Goal: Task Accomplishment & Management: Complete application form

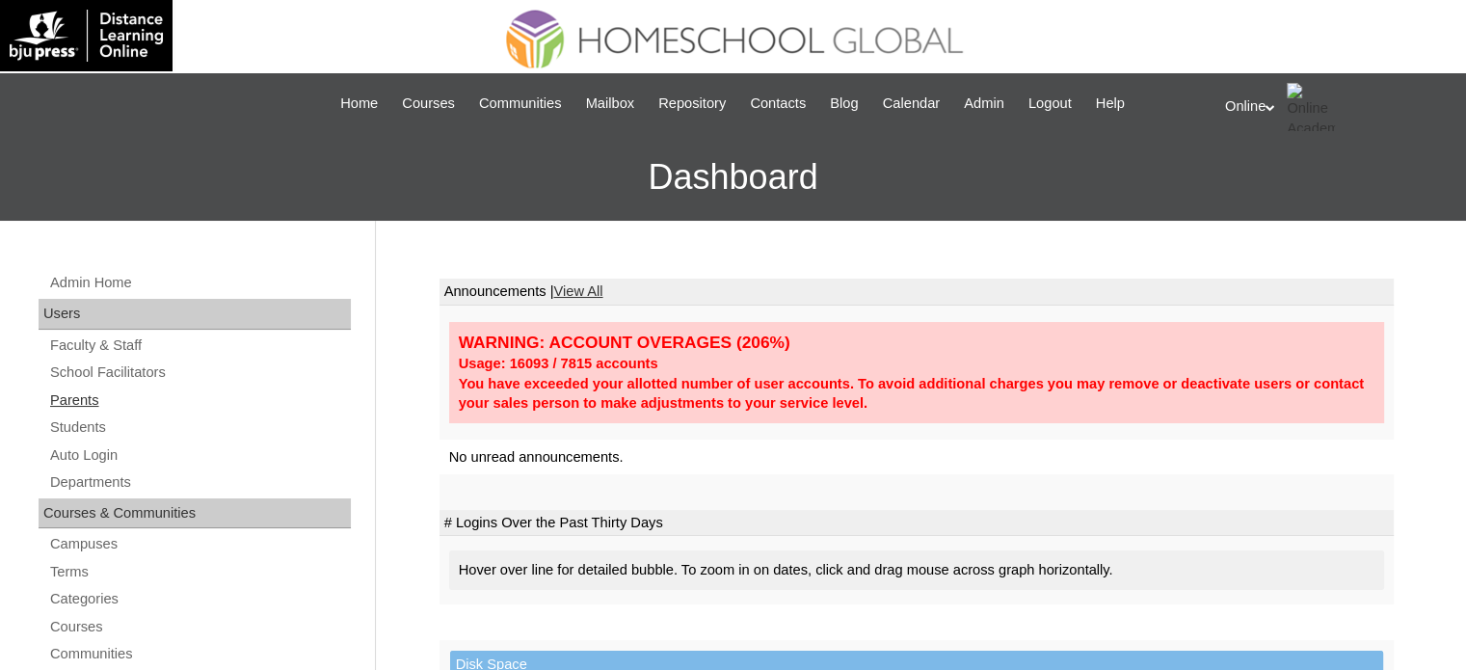
click at [154, 394] on link "Parents" at bounding box center [199, 400] width 303 height 24
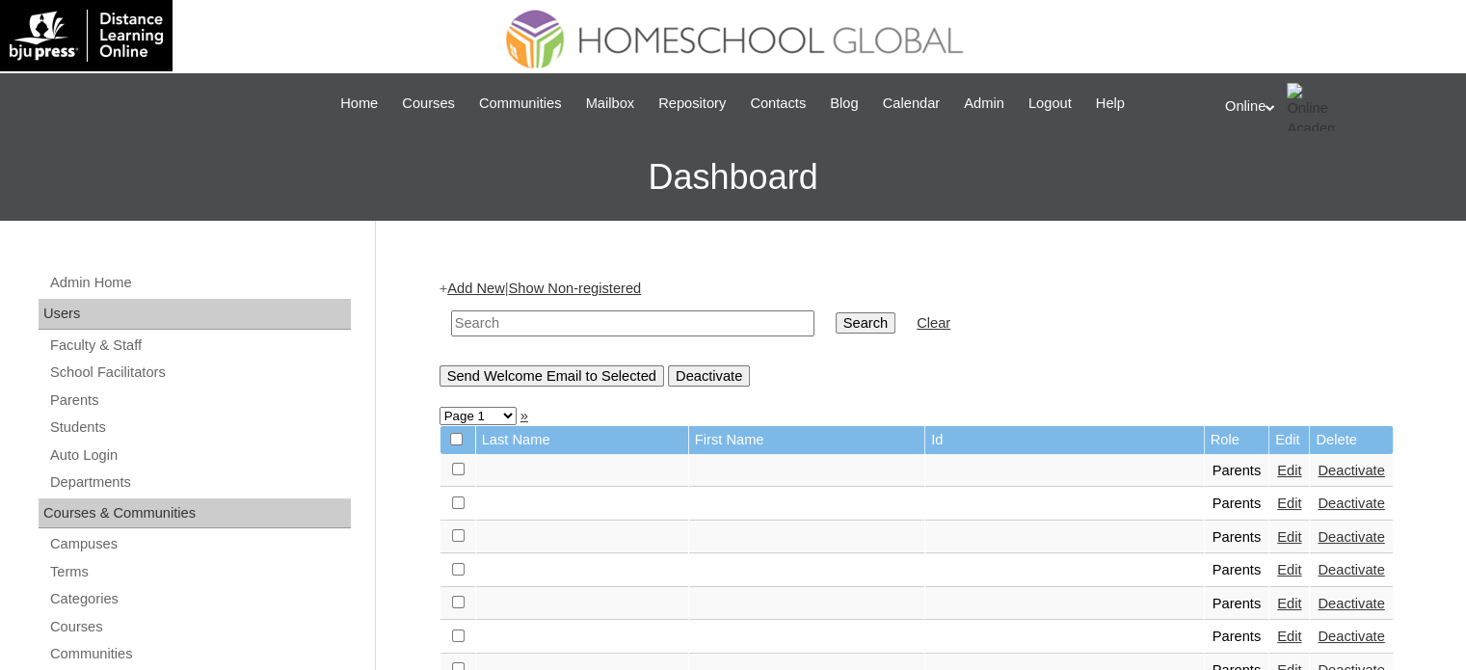
click at [666, 312] on input "text" at bounding box center [632, 323] width 363 height 26
type input "[PERSON_NAME]"
click at [836, 312] on input "Search" at bounding box center [866, 322] width 60 height 21
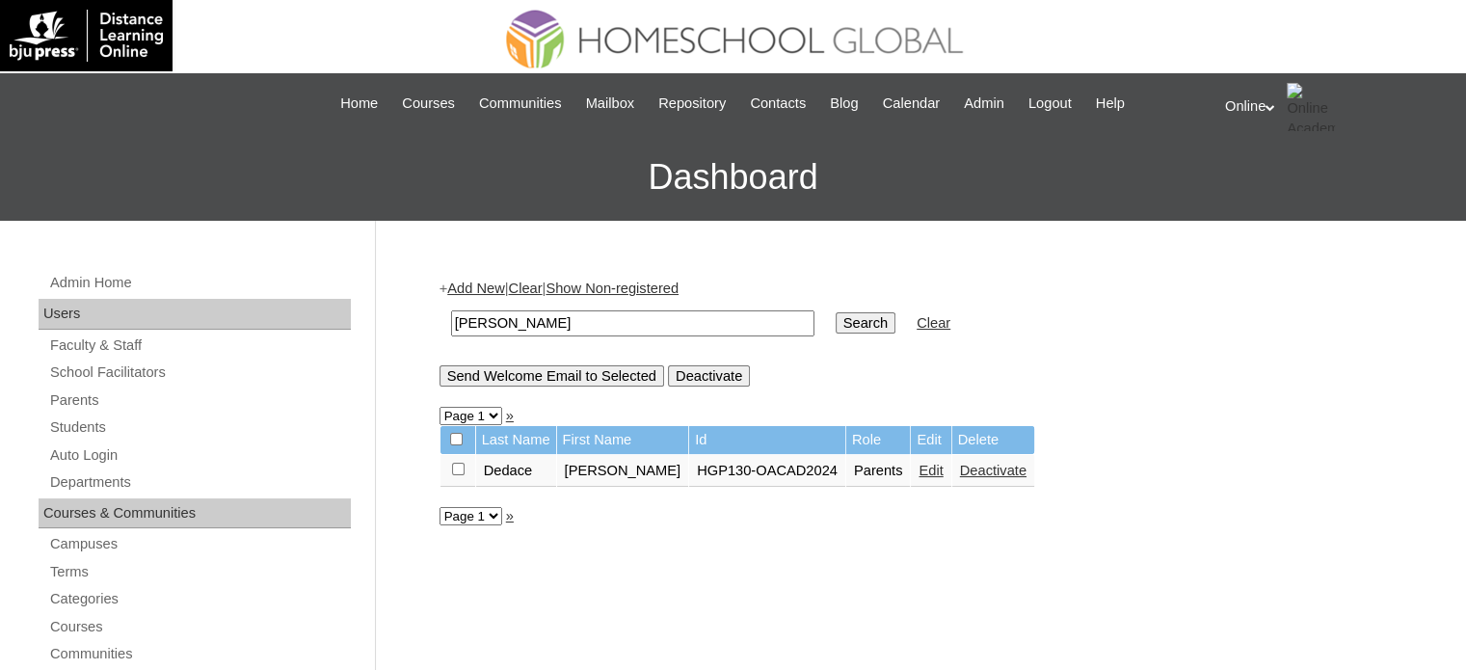
click at [922, 467] on link "Edit" at bounding box center [931, 470] width 24 height 15
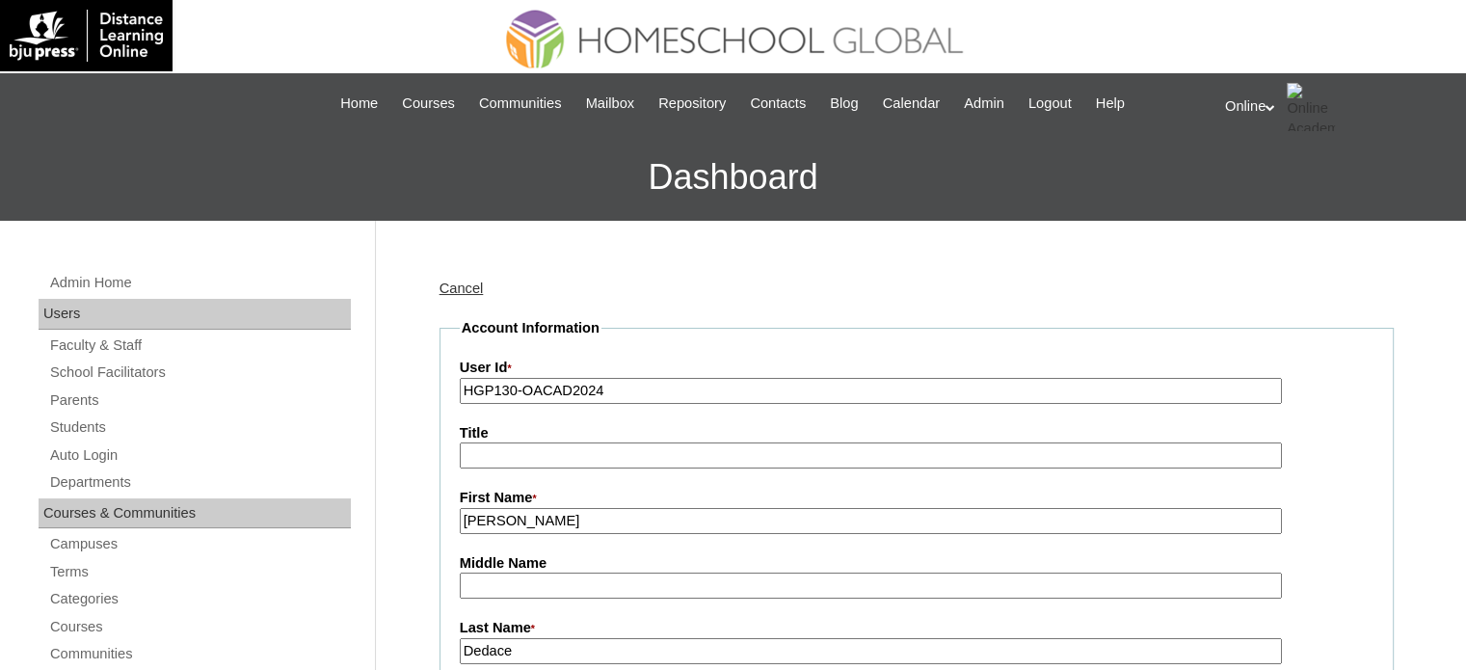
click at [681, 378] on input "HGP130-OACAD2024" at bounding box center [871, 391] width 822 height 26
paste input "0133-OACAD2025"
type input "HGP0133-OACAD2025"
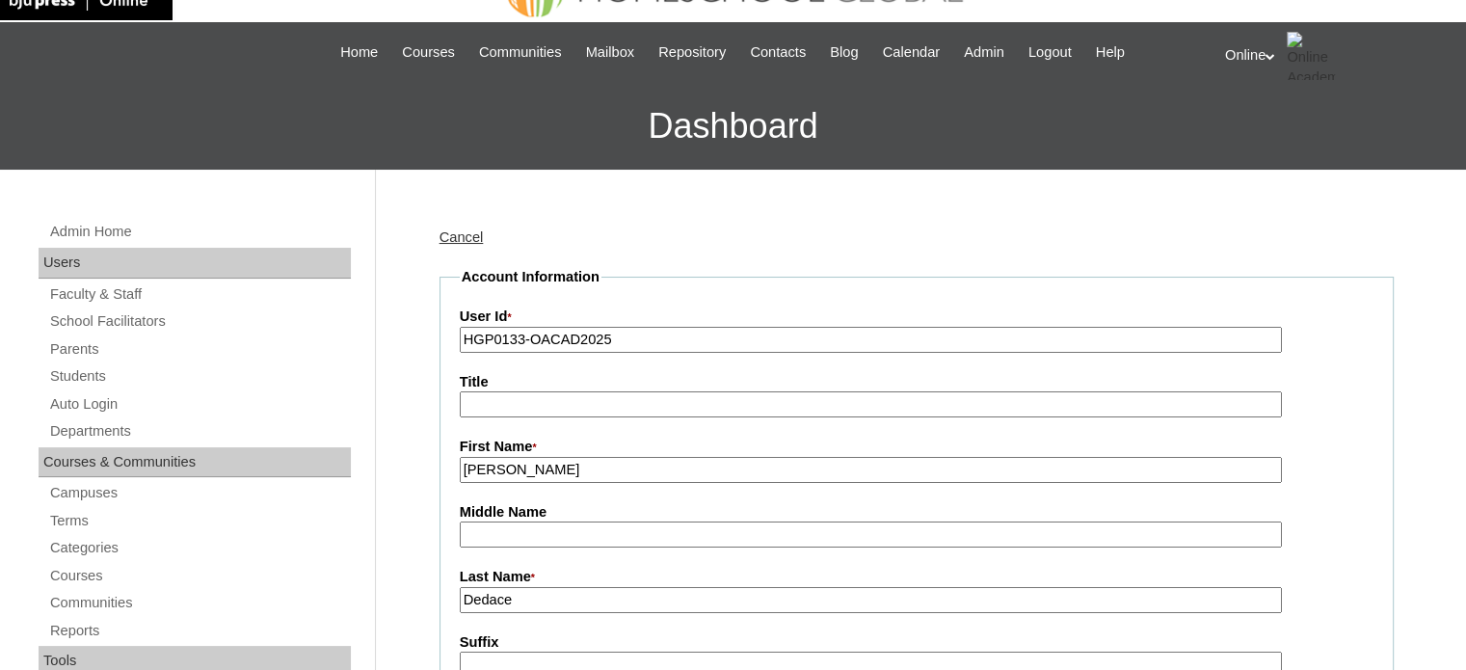
scroll to position [386, 0]
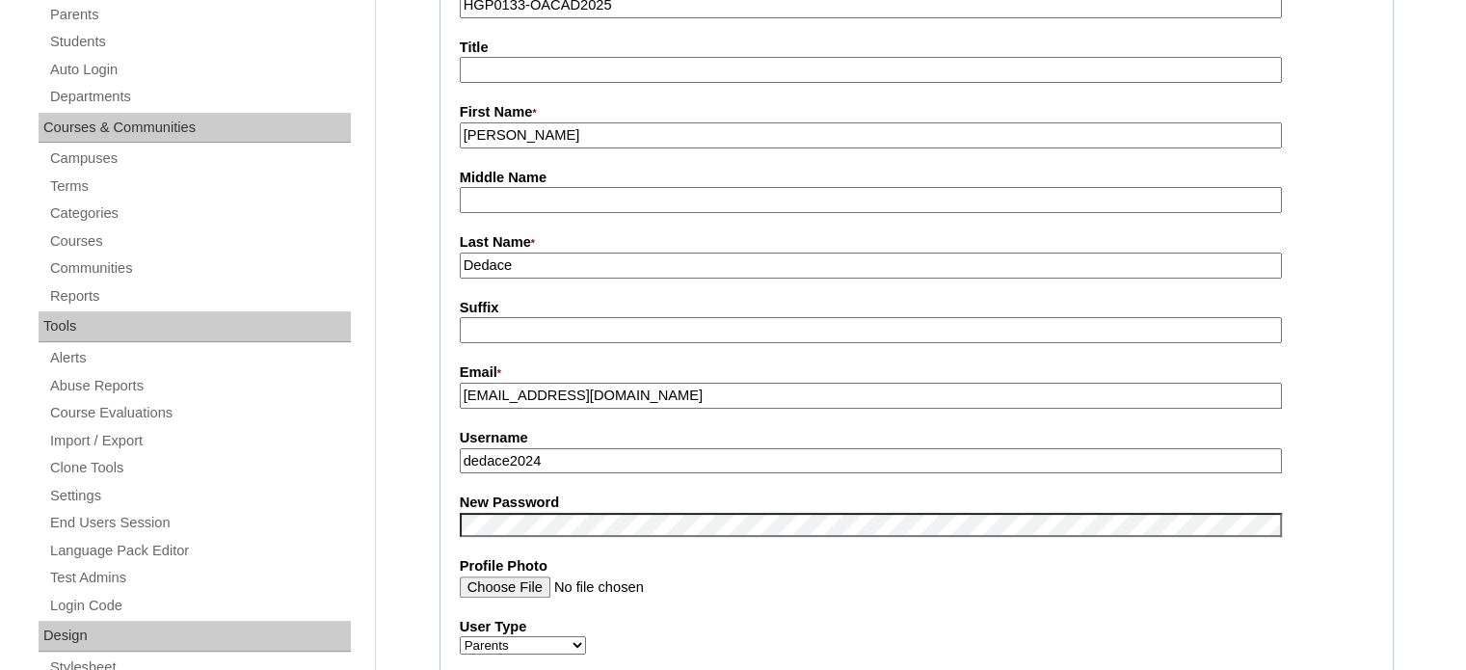
click at [587, 457] on input "dedace2024" at bounding box center [871, 461] width 822 height 26
paste input "bdedace2025"
type input "bdedace2025"
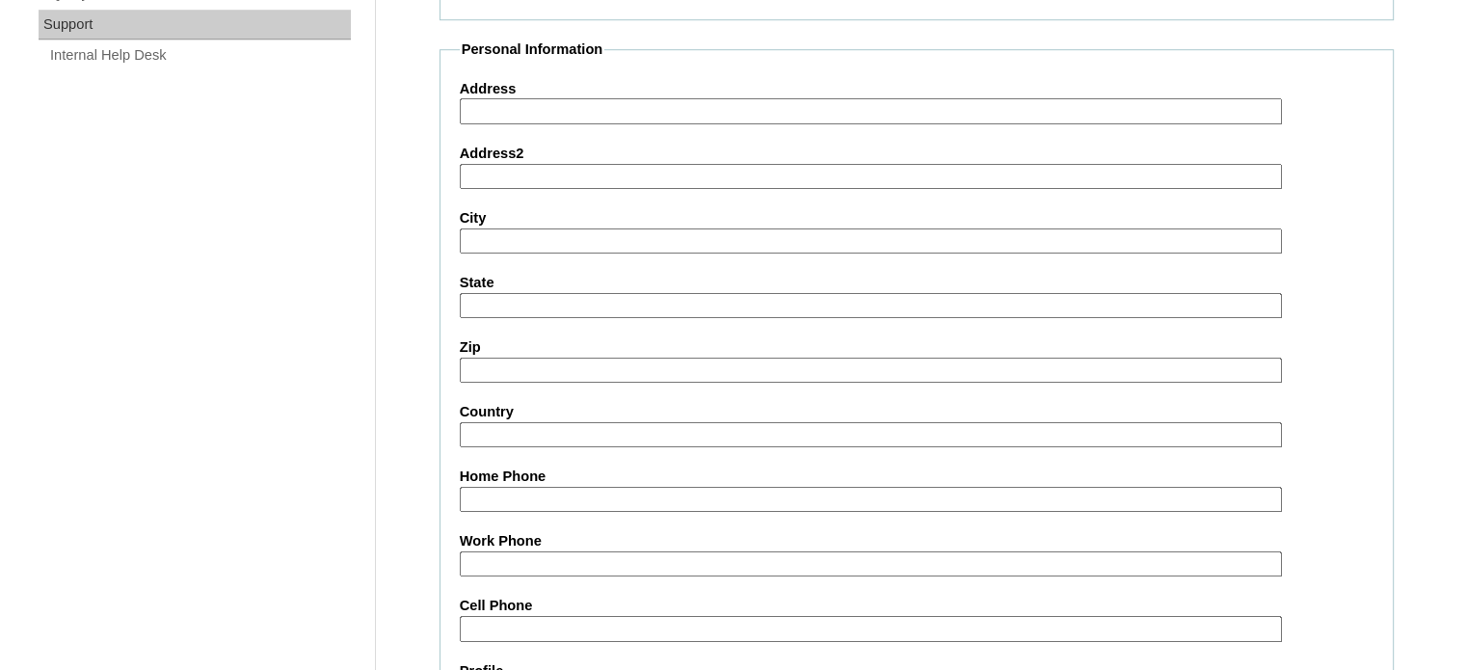
scroll to position [1844, 0]
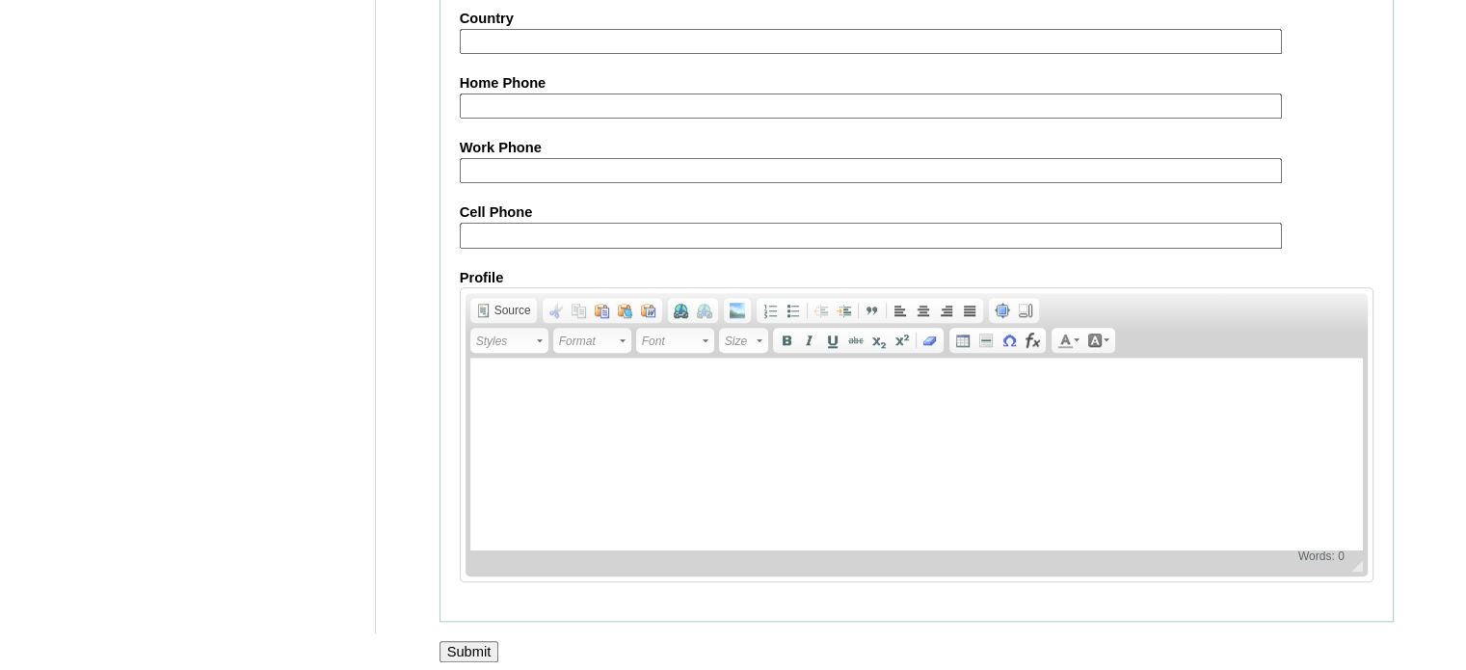
click at [466, 643] on input "Submit" at bounding box center [470, 651] width 60 height 21
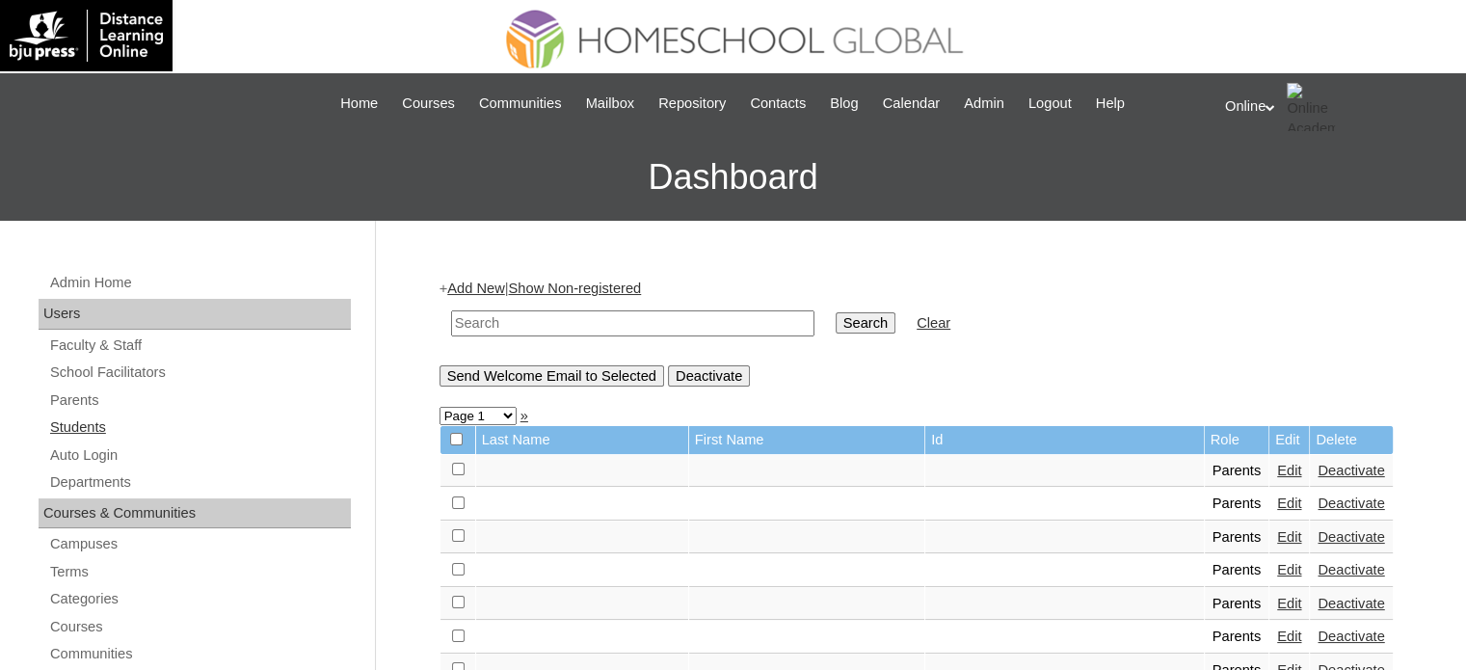
click at [93, 426] on link "Students" at bounding box center [199, 427] width 303 height 24
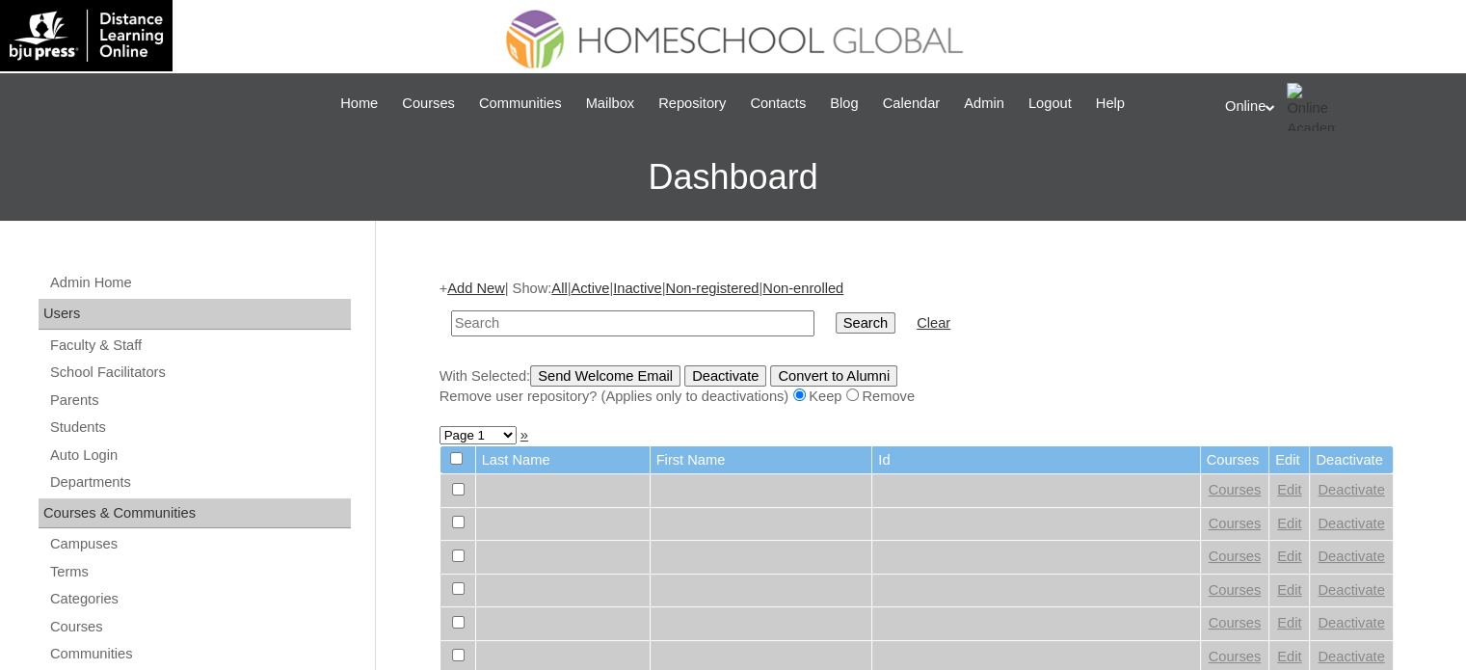
click at [566, 320] on input "text" at bounding box center [632, 323] width 363 height 26
type input "otella"
click at [836, 325] on input "Search" at bounding box center [866, 322] width 60 height 21
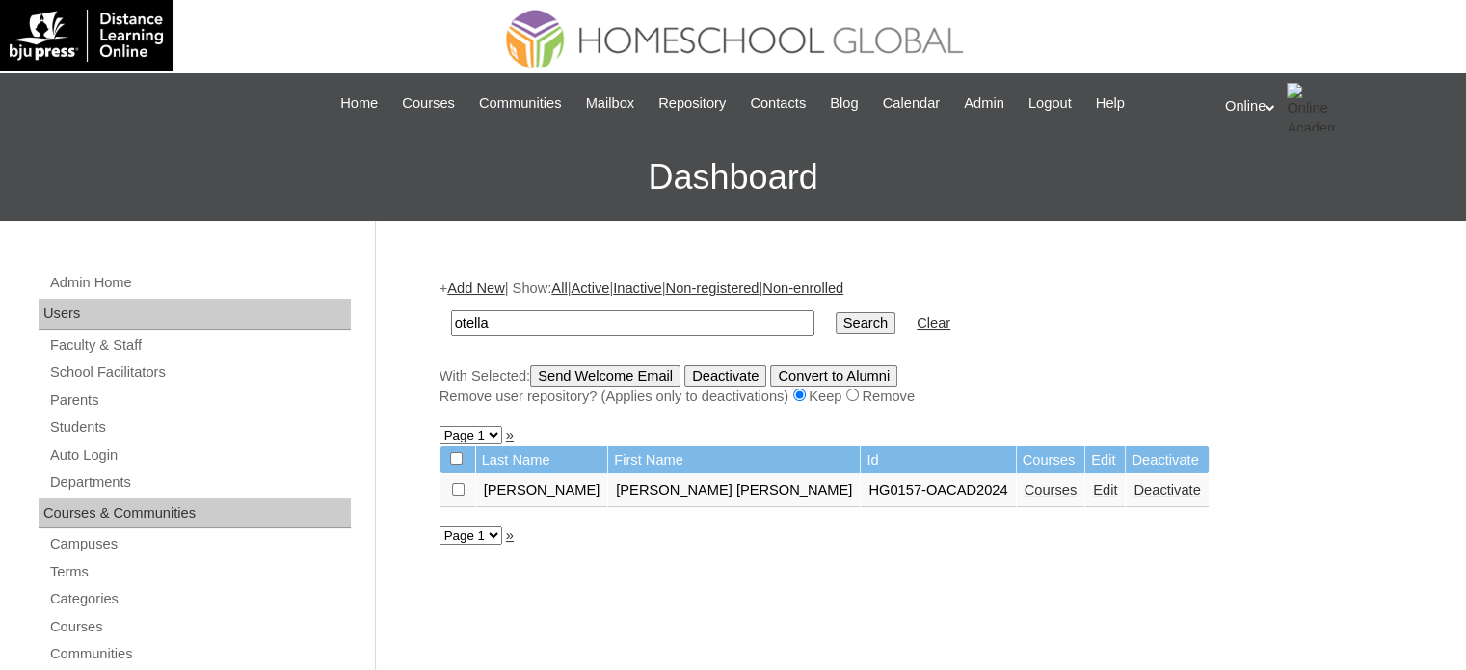
click at [1147, 493] on link "Deactivate" at bounding box center [1167, 489] width 67 height 15
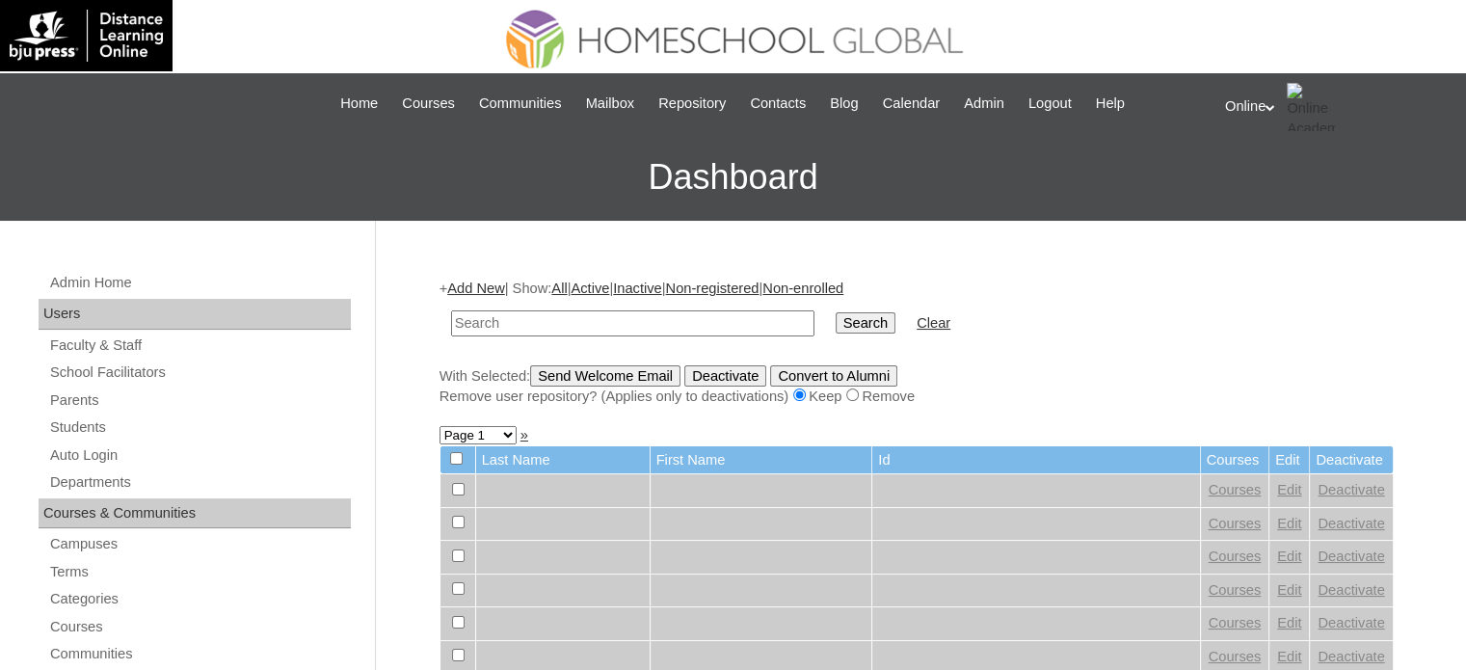
click at [495, 286] on link "Add New" at bounding box center [475, 288] width 57 height 15
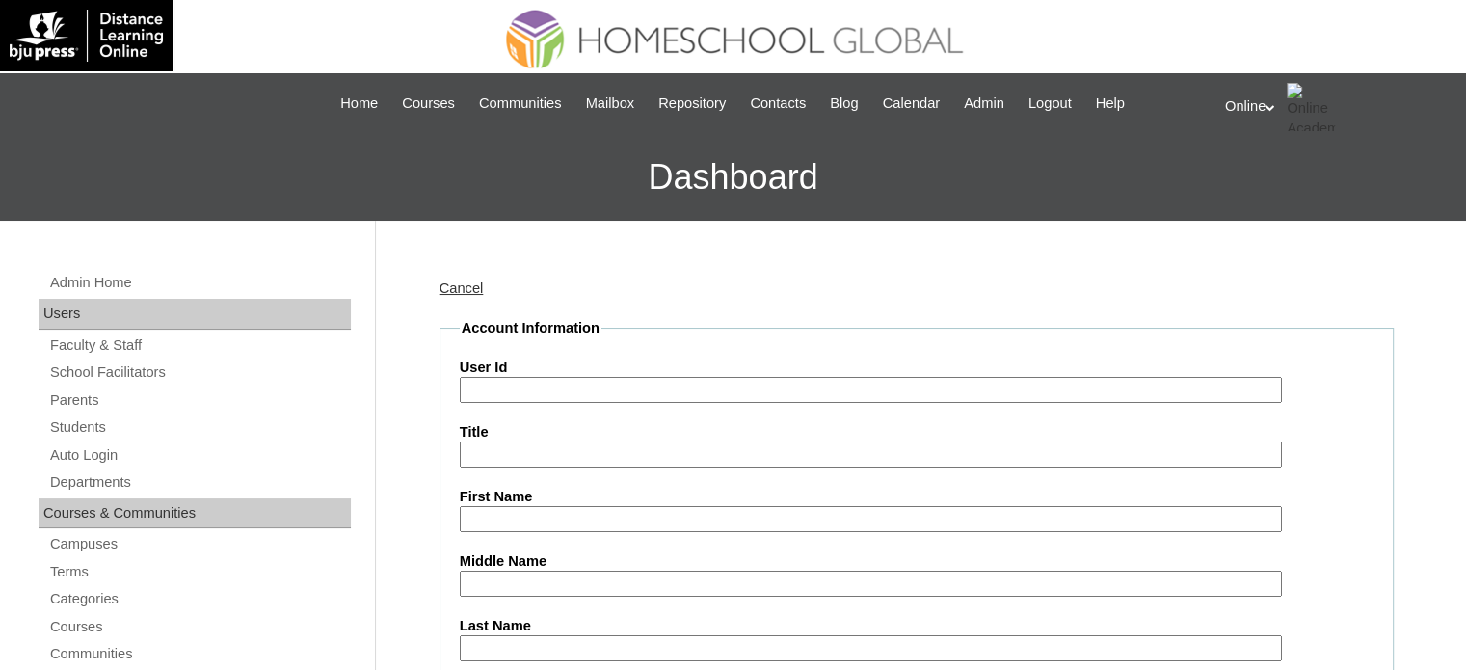
click at [679, 377] on div "User Id" at bounding box center [917, 380] width 914 height 45
click at [671, 383] on input "User Id" at bounding box center [871, 390] width 822 height 26
click at [548, 521] on input "First Name" at bounding box center [871, 519] width 822 height 26
paste input "[PERSON_NAME] [PERSON_NAME] Kandana Arachchige _240003789"
click at [658, 519] on input "[PERSON_NAME] [PERSON_NAME] Kandana Arachchige _240003789" at bounding box center [871, 519] width 822 height 26
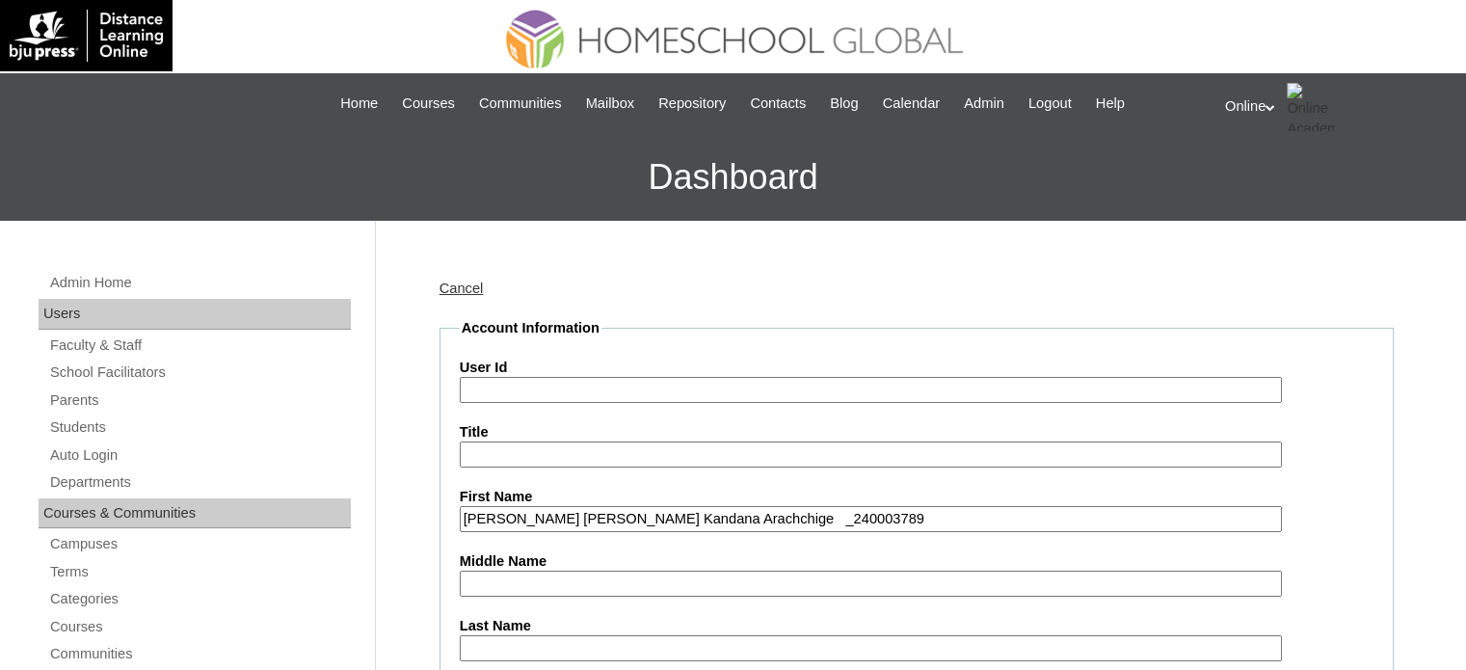
click at [658, 519] on input "[PERSON_NAME] [PERSON_NAME] Kandana Arachchige _240003789" at bounding box center [871, 519] width 822 height 26
type input "[PERSON_NAME] [PERSON_NAME] Kandana Arachchige _240003789"
click at [624, 571] on input "Middle Name" at bounding box center [871, 584] width 822 height 26
paste input "Dedace"
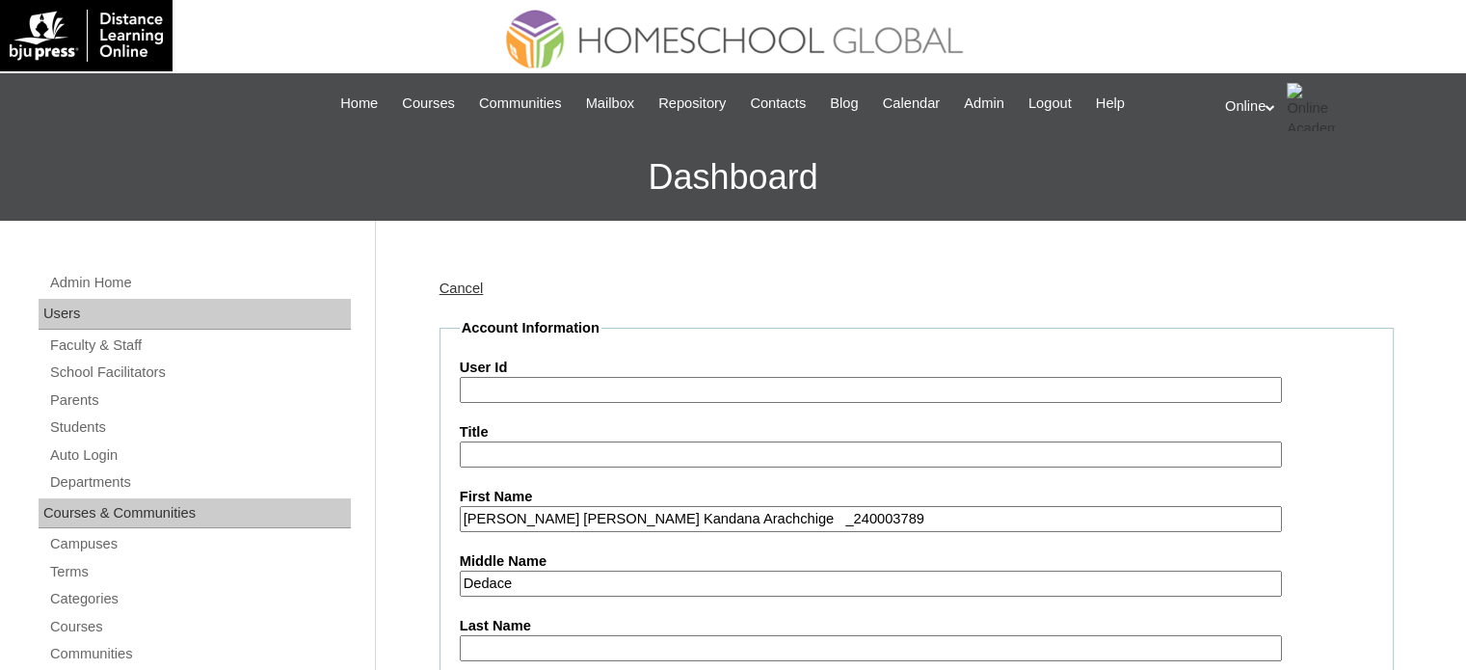
type input "Dedace"
drag, startPoint x: 626, startPoint y: 521, endPoint x: 773, endPoint y: 521, distance: 147.5
click at [773, 521] on input "[PERSON_NAME] [PERSON_NAME] Kandana Arachchige _240003789" at bounding box center [871, 519] width 822 height 26
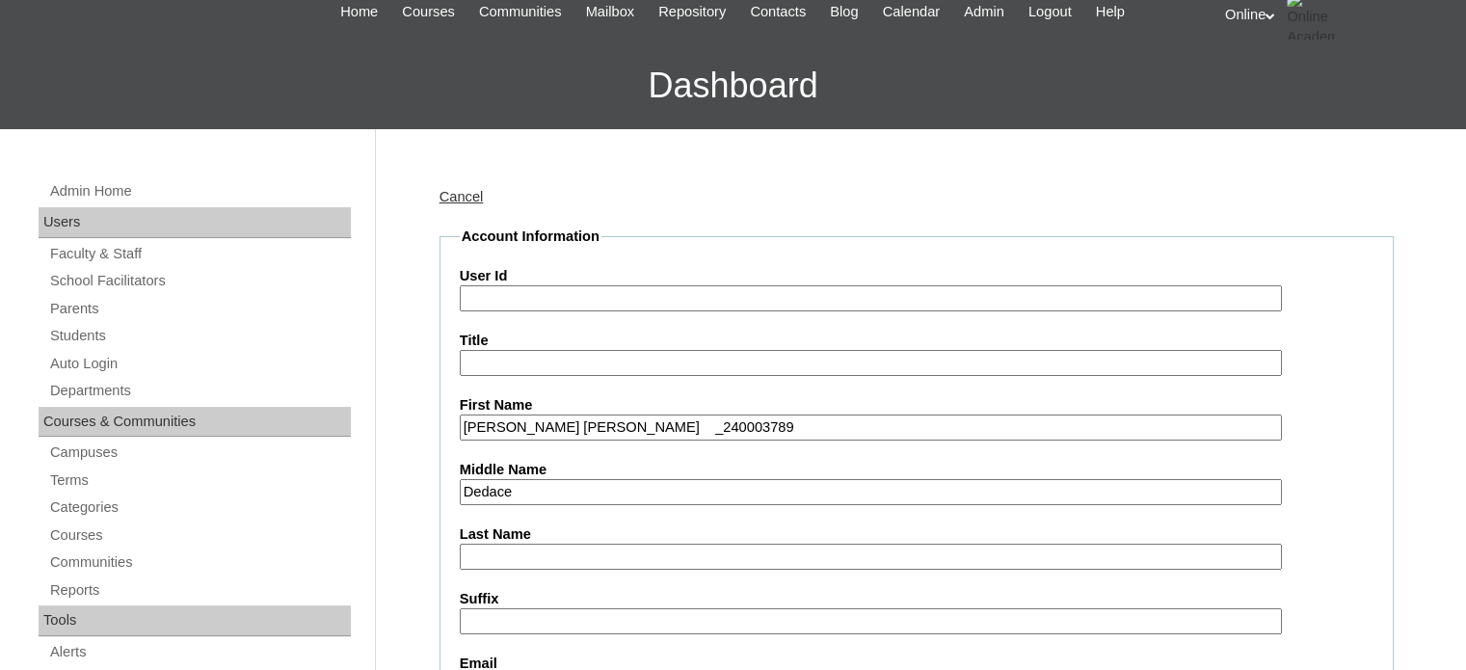
scroll to position [96, 0]
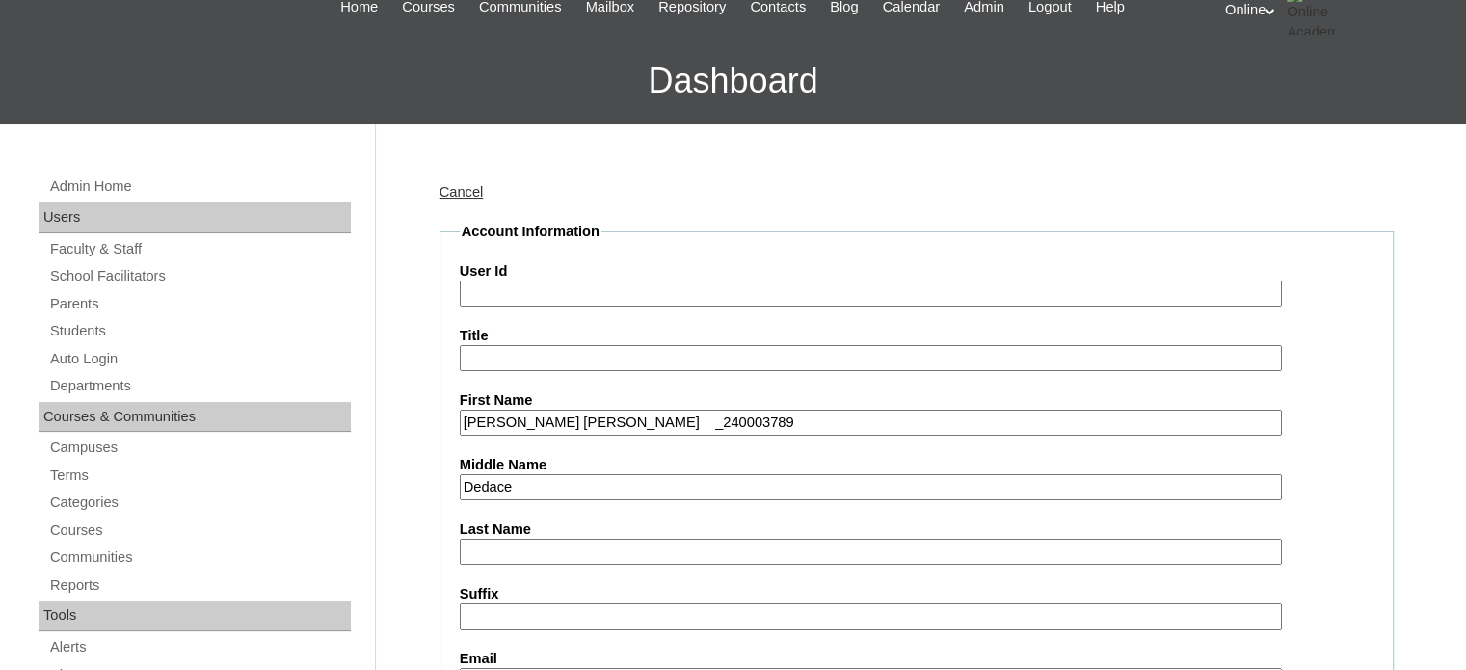
type input "[PERSON_NAME] [PERSON_NAME] _240003789"
click at [544, 531] on label "Last Name" at bounding box center [917, 530] width 914 height 20
click at [544, 539] on input "Last Name" at bounding box center [871, 552] width 822 height 26
click at [548, 543] on input "Last Name" at bounding box center [871, 552] width 822 height 26
paste input "[PERSON_NAME]"
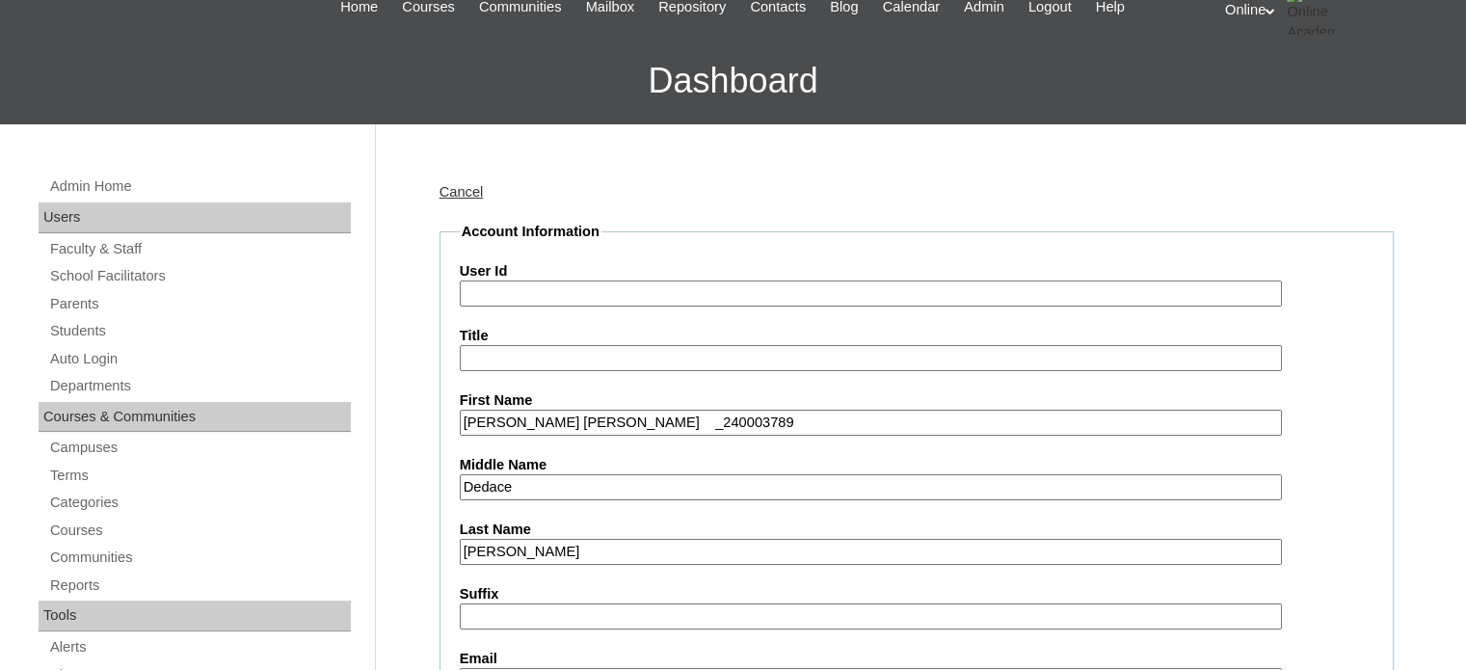
type input "[PERSON_NAME]"
click at [631, 455] on label "Middle Name" at bounding box center [917, 465] width 914 height 20
click at [631, 474] on input "Dedace" at bounding box center [871, 487] width 822 height 26
click at [677, 410] on input "[PERSON_NAME] [PERSON_NAME] _240003789" at bounding box center [871, 423] width 822 height 26
click at [676, 410] on input "[PERSON_NAME] [PERSON_NAME] _240003789" at bounding box center [871, 423] width 822 height 26
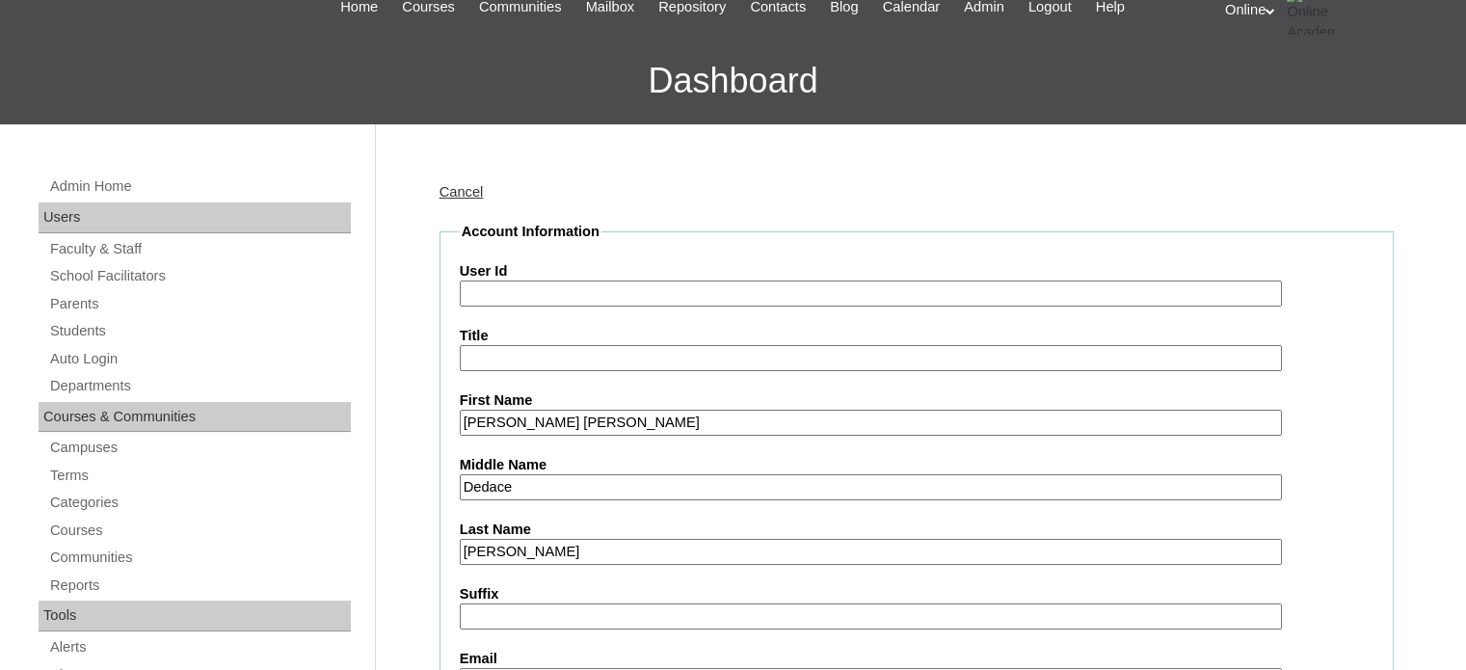
type input "[PERSON_NAME] [PERSON_NAME]"
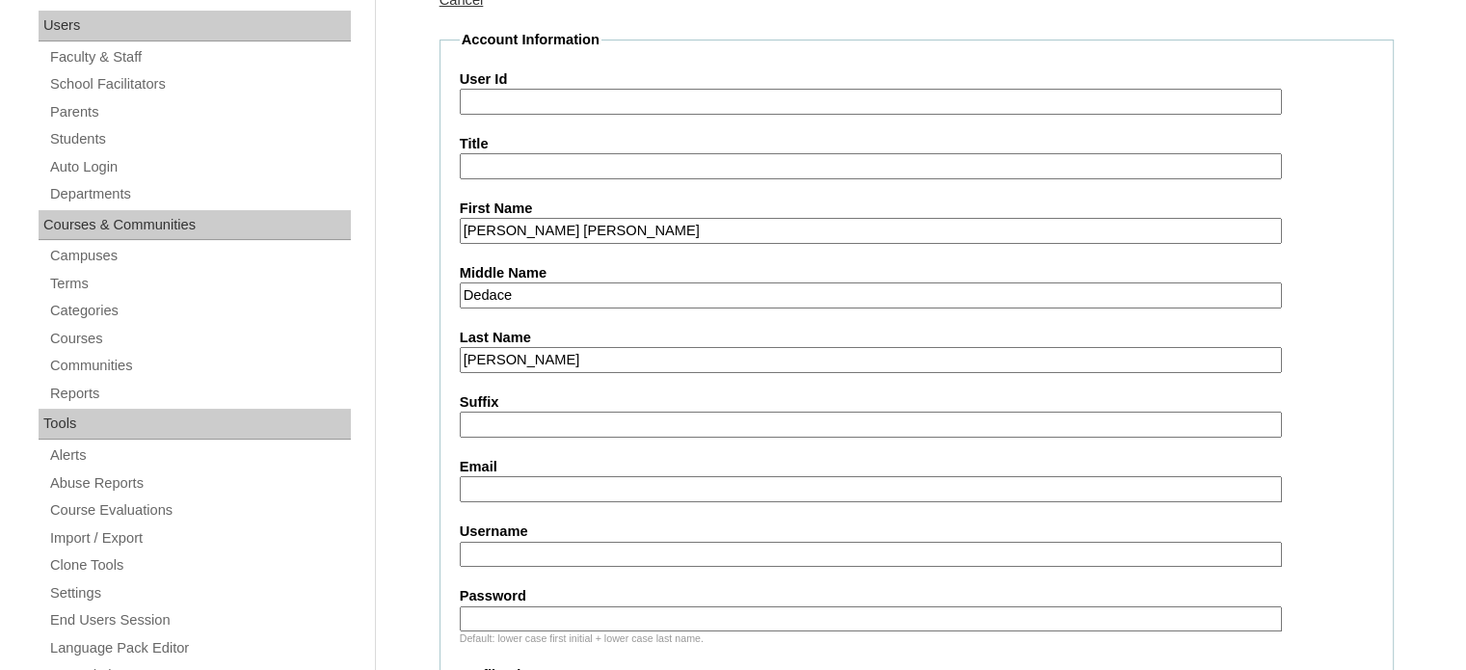
scroll to position [289, 0]
click at [586, 477] on input "Email" at bounding box center [871, 488] width 822 height 26
paste input "[EMAIL_ADDRESS][DOMAIN_NAME]"
type input "[EMAIL_ADDRESS][DOMAIN_NAME]"
click at [590, 93] on input "User Id" at bounding box center [871, 101] width 822 height 26
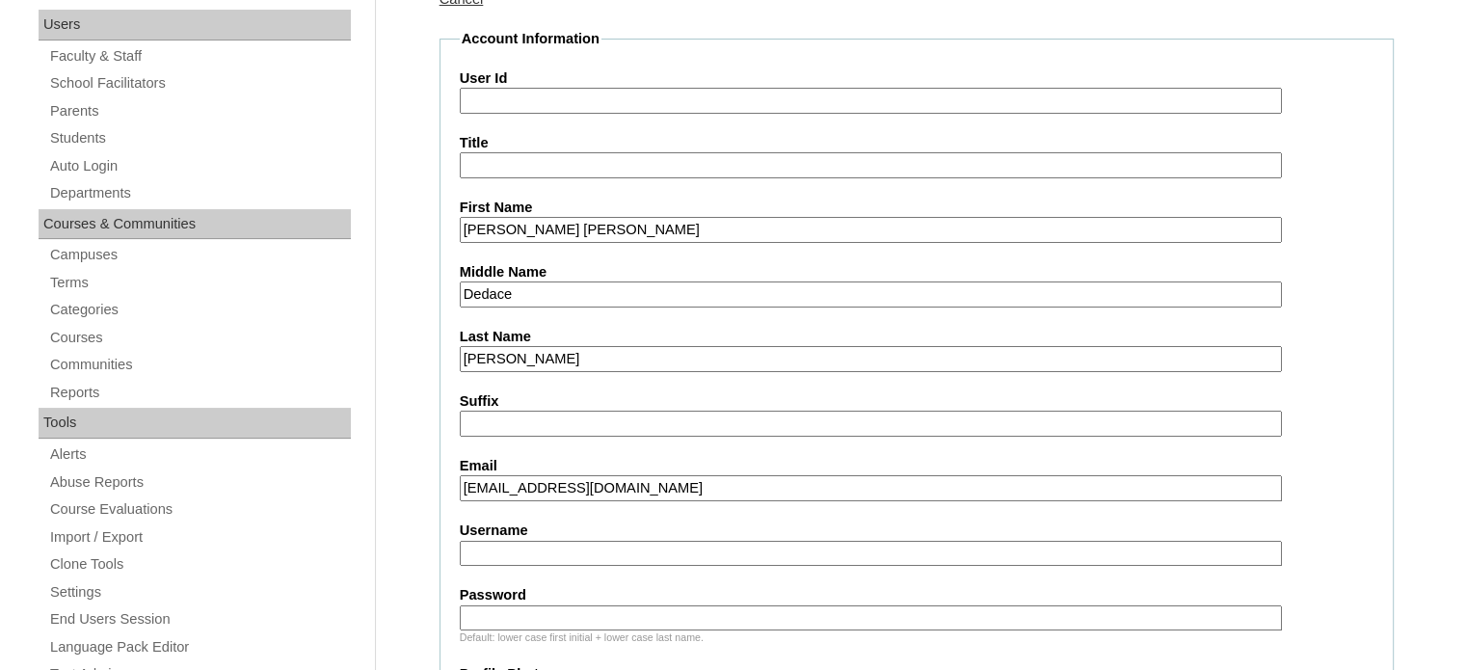
paste input "HG165OACAD2025"
type input "HG165OACAD2025"
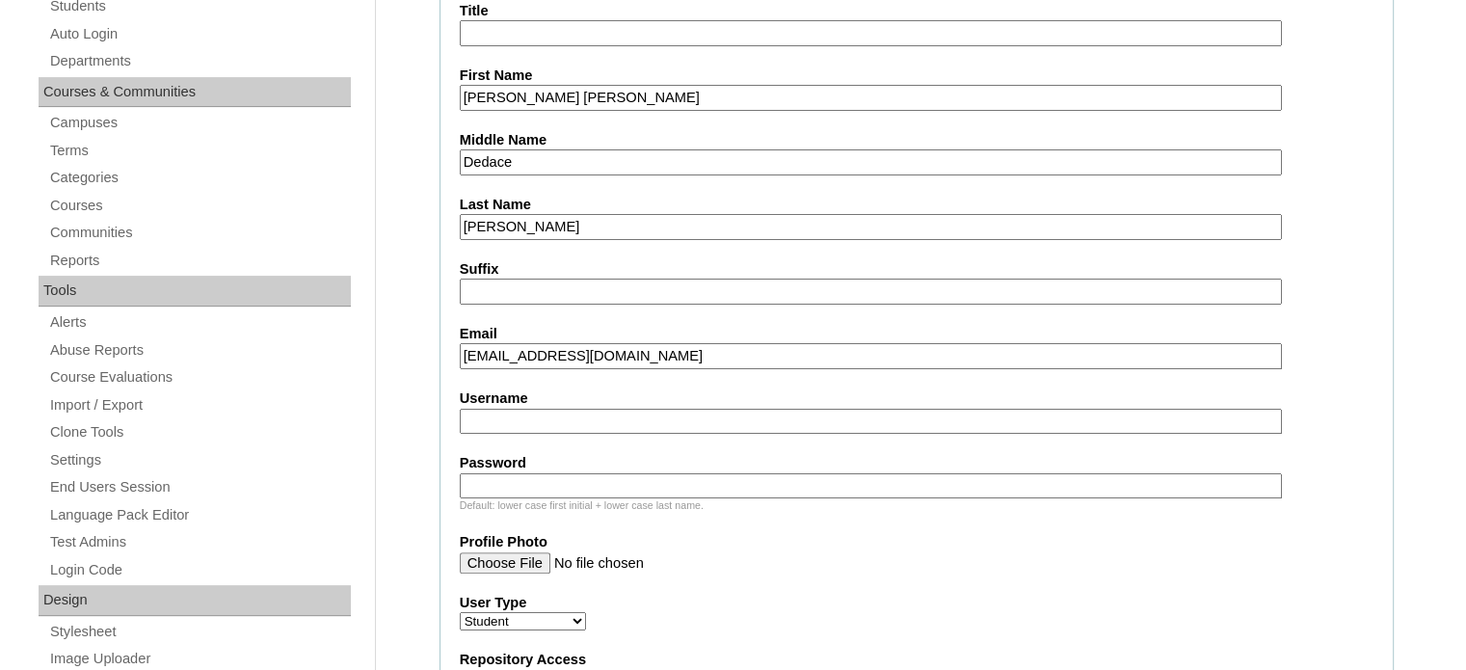
scroll to position [482, 0]
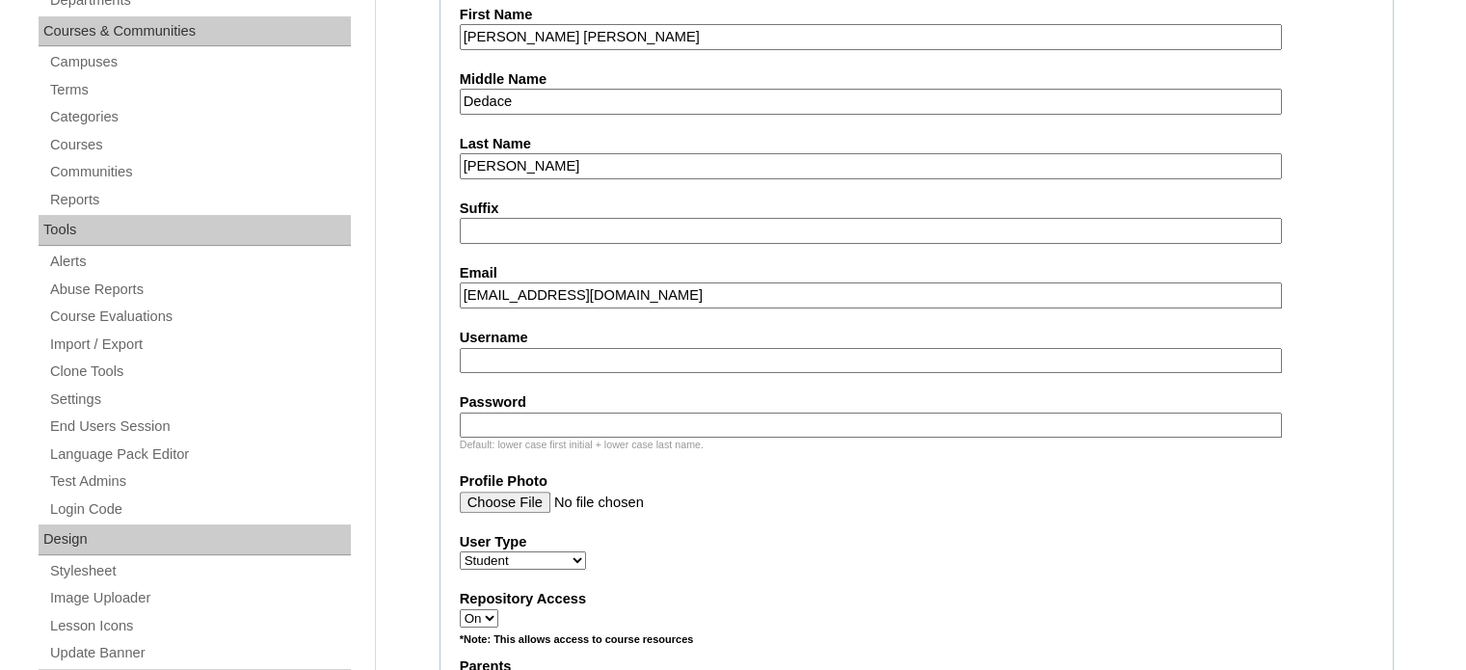
click at [595, 361] on input "Username" at bounding box center [871, 361] width 822 height 26
paste input "otella.arachchige2025"
type input "otella.arachchige2025"
paste input "oGfDk"
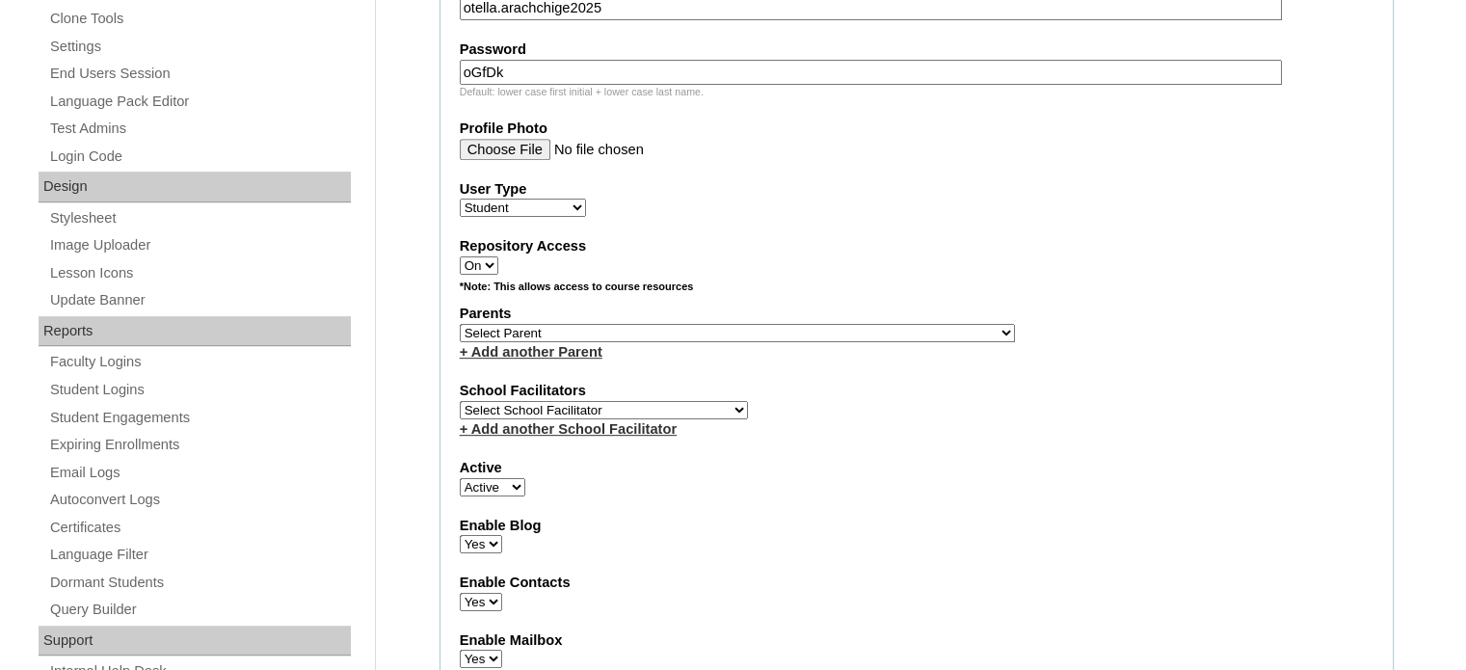
scroll to position [964, 0]
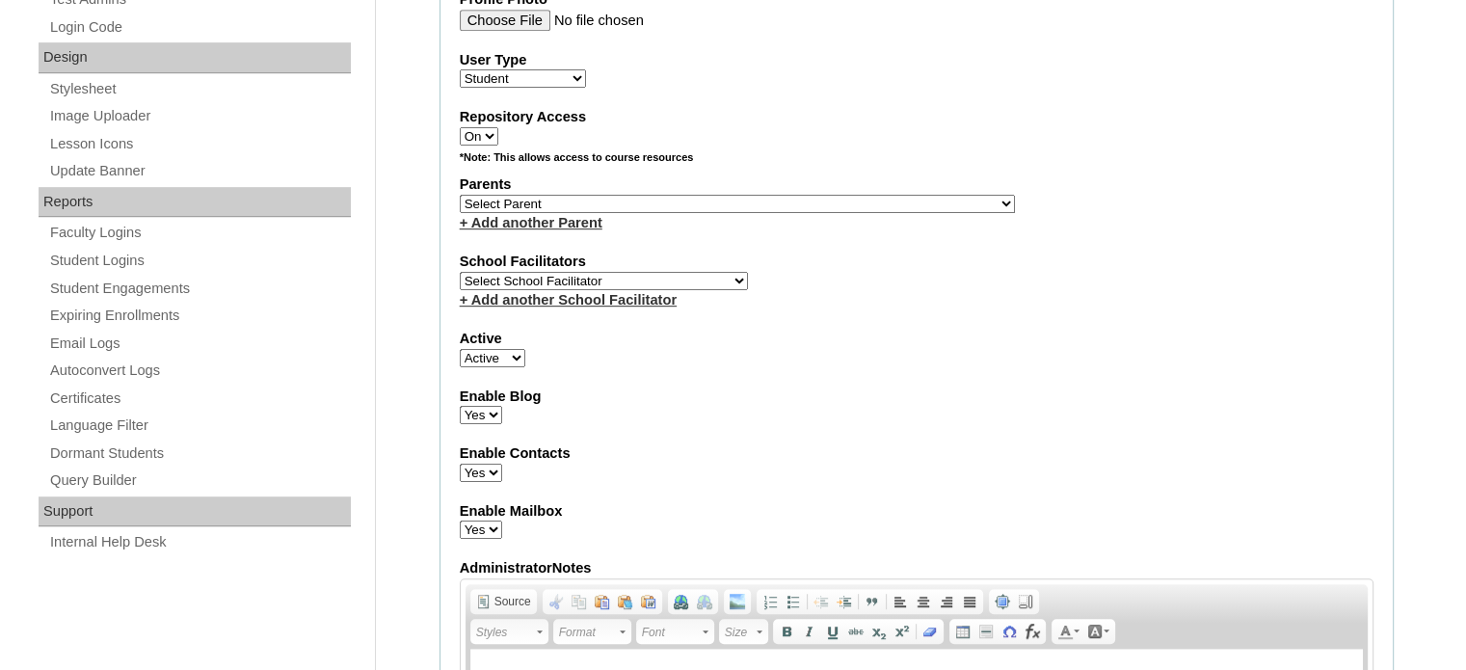
type input "oGfDk"
click at [686, 195] on select "Select Parent , , , , , , , , , , , , , , , , , , , , , , , , , , , , , , , , ,…" at bounding box center [737, 204] width 555 height 18
select select "40478"
click at [460, 195] on select "Select Parent , , , , , , , , , , , , , , , , , , , , , , , , , , , , , , , , ,…" at bounding box center [737, 204] width 555 height 18
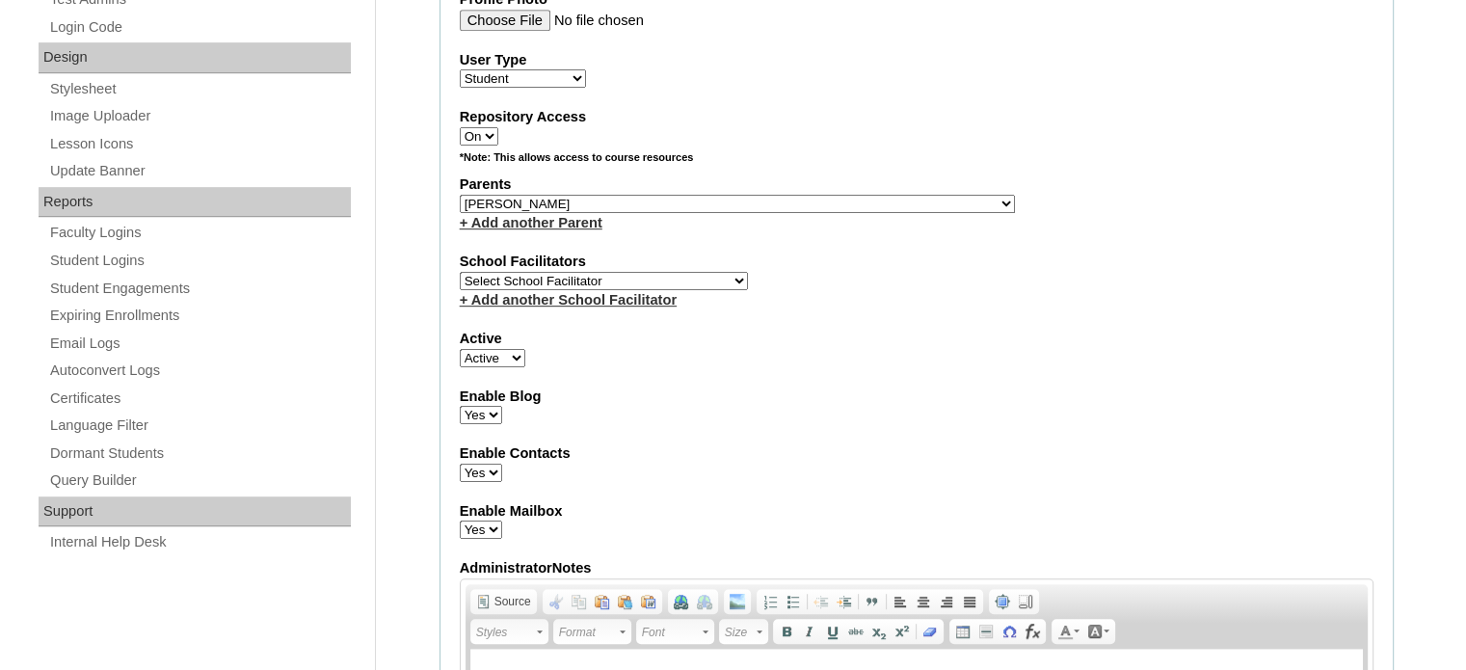
click at [627, 277] on select "Select School Facilitator [PERSON_NAME] [PERSON_NAME] Gloryfe [PERSON_NAME] [PE…" at bounding box center [604, 281] width 288 height 18
select select "29277"
click at [460, 272] on select "Select School Facilitator [PERSON_NAME] [PERSON_NAME] Gloryfe [PERSON_NAME] [PE…" at bounding box center [604, 281] width 288 height 18
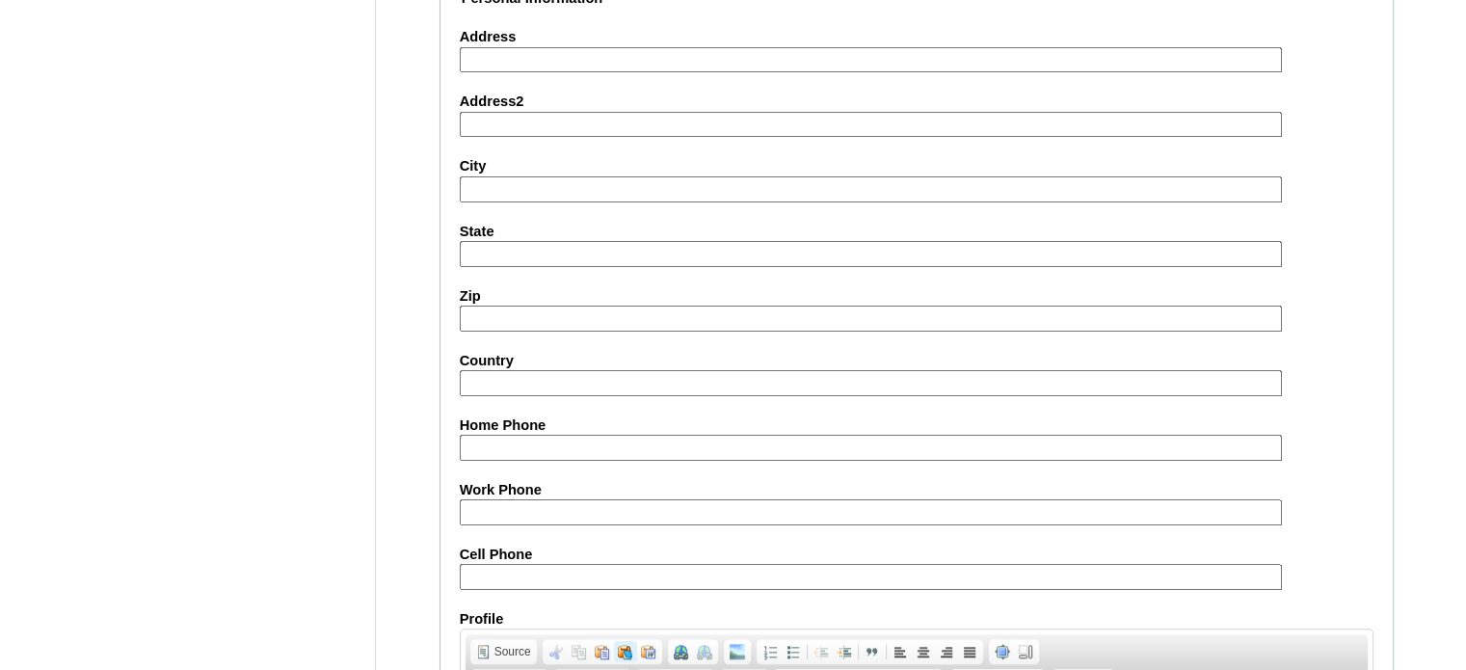
scroll to position [2243, 0]
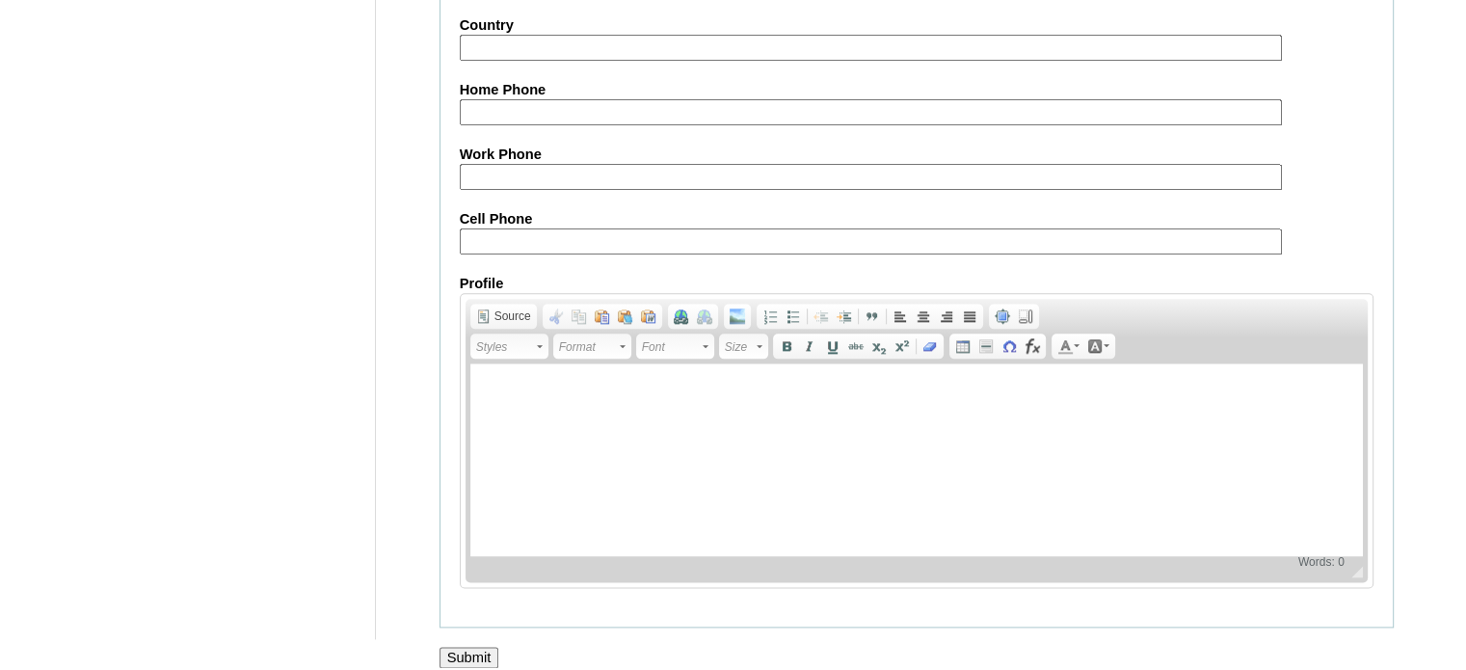
click at [453, 647] on input "Submit" at bounding box center [470, 657] width 60 height 21
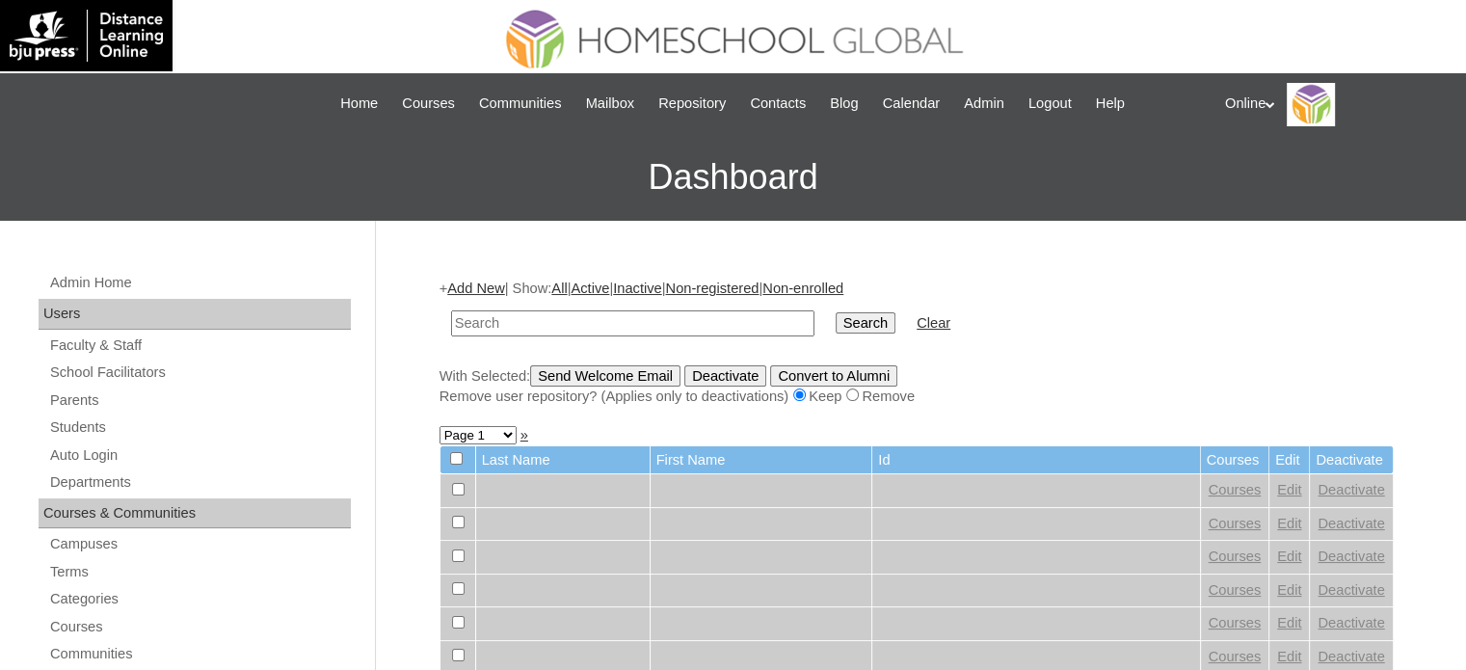
click at [561, 328] on input "text" at bounding box center [632, 323] width 363 height 26
type input "otella"
click at [836, 312] on input "Search" at bounding box center [866, 322] width 60 height 21
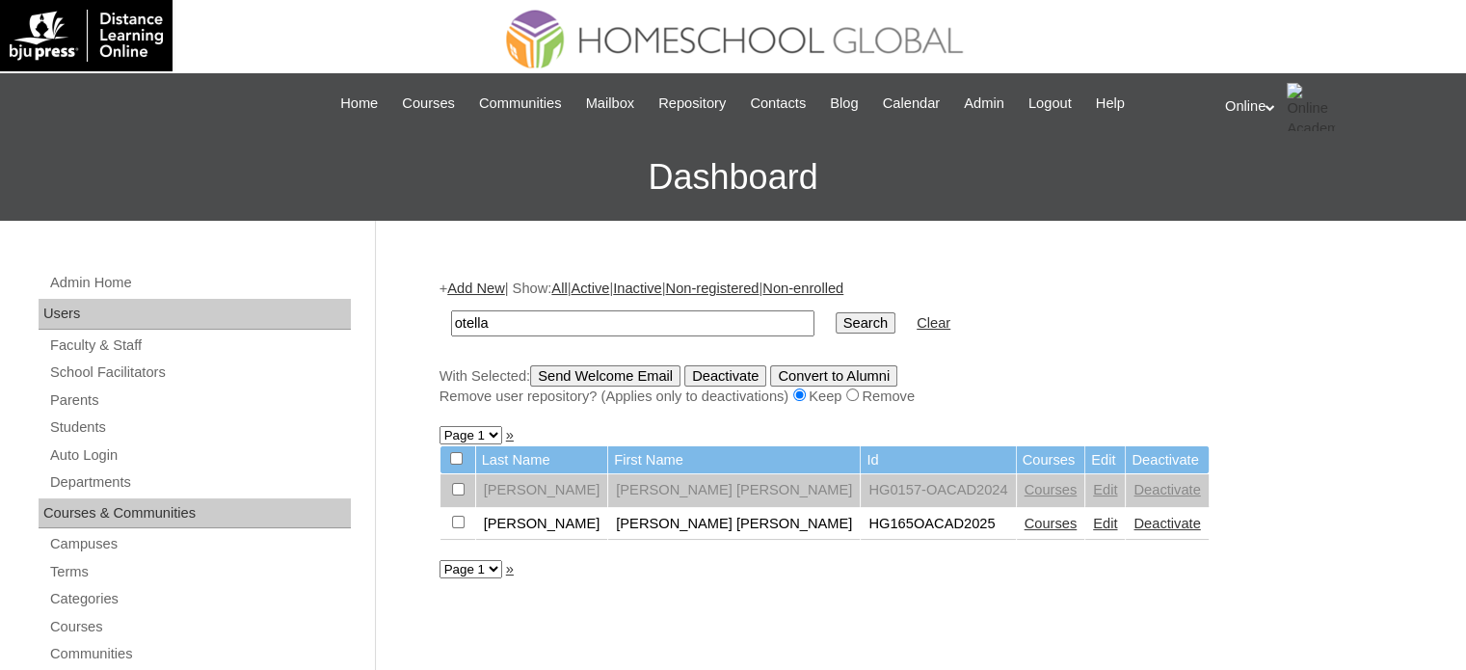
click at [1025, 520] on link "Courses" at bounding box center [1051, 523] width 53 height 15
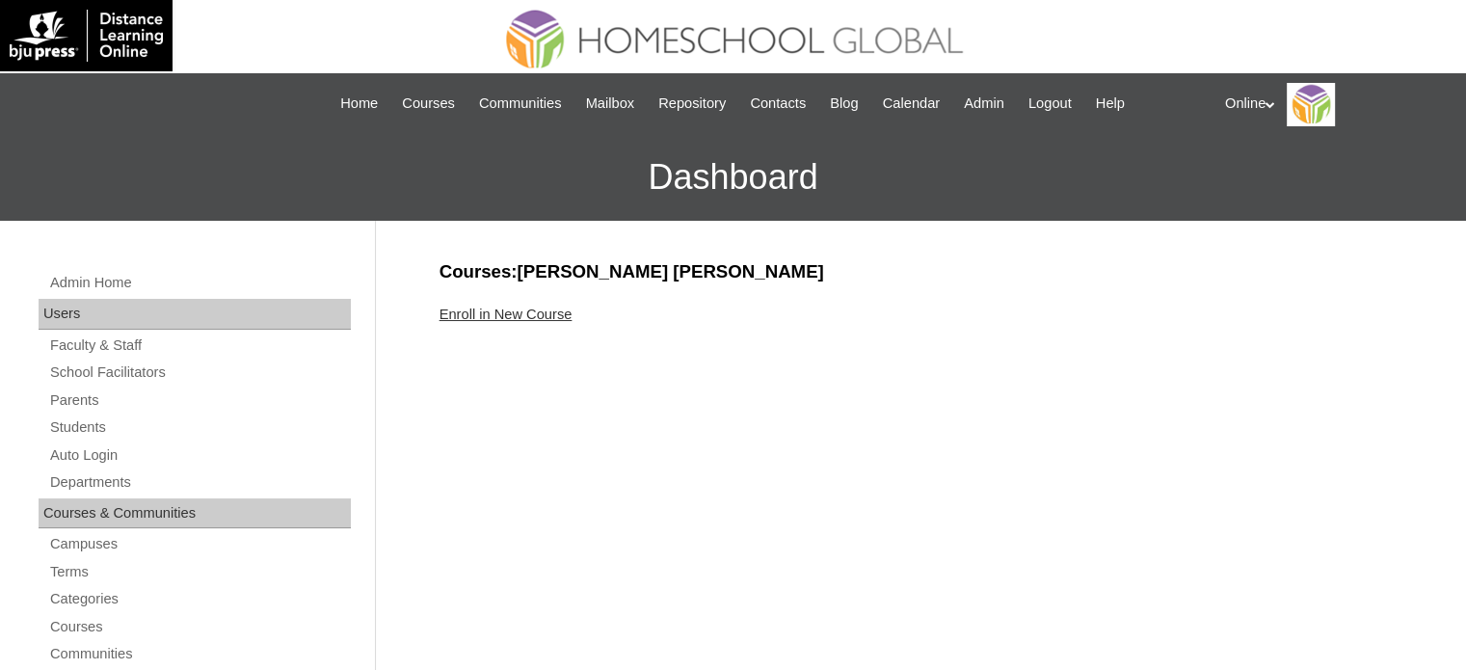
click at [548, 308] on link "Enroll in New Course" at bounding box center [506, 314] width 133 height 15
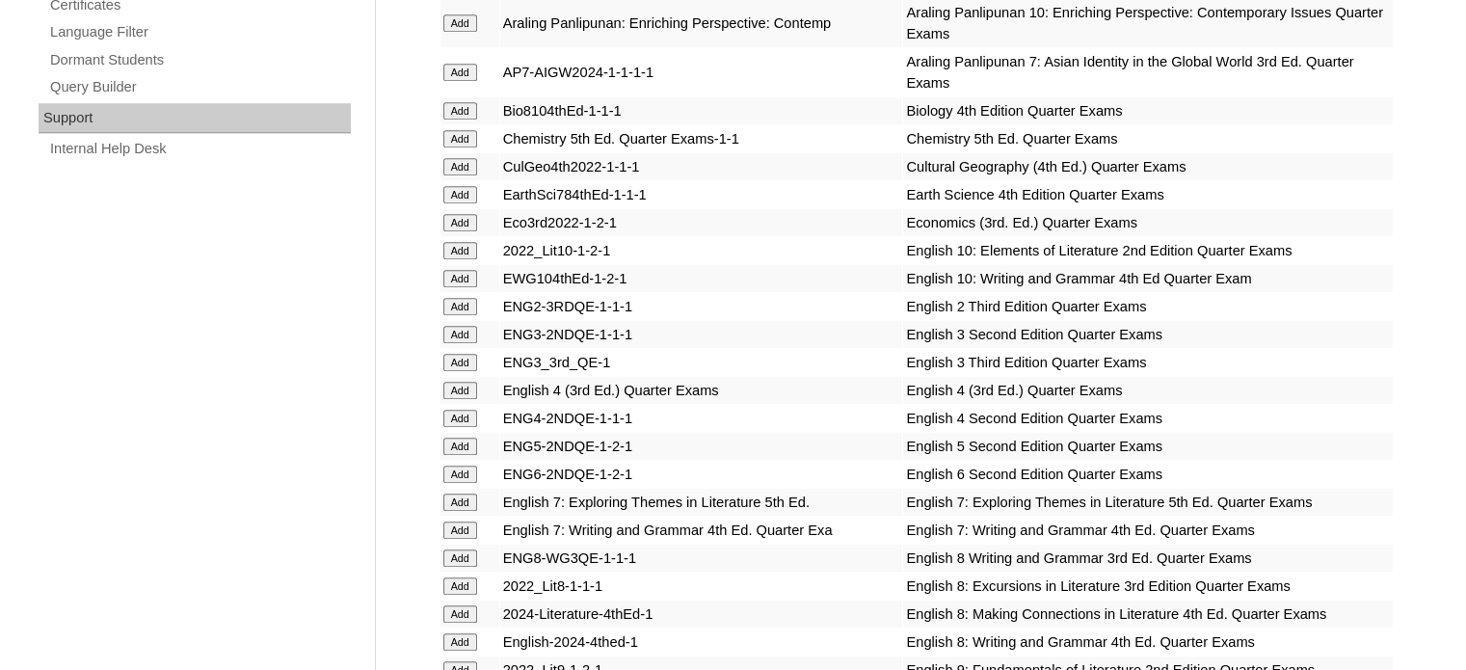
scroll to position [1350, 0]
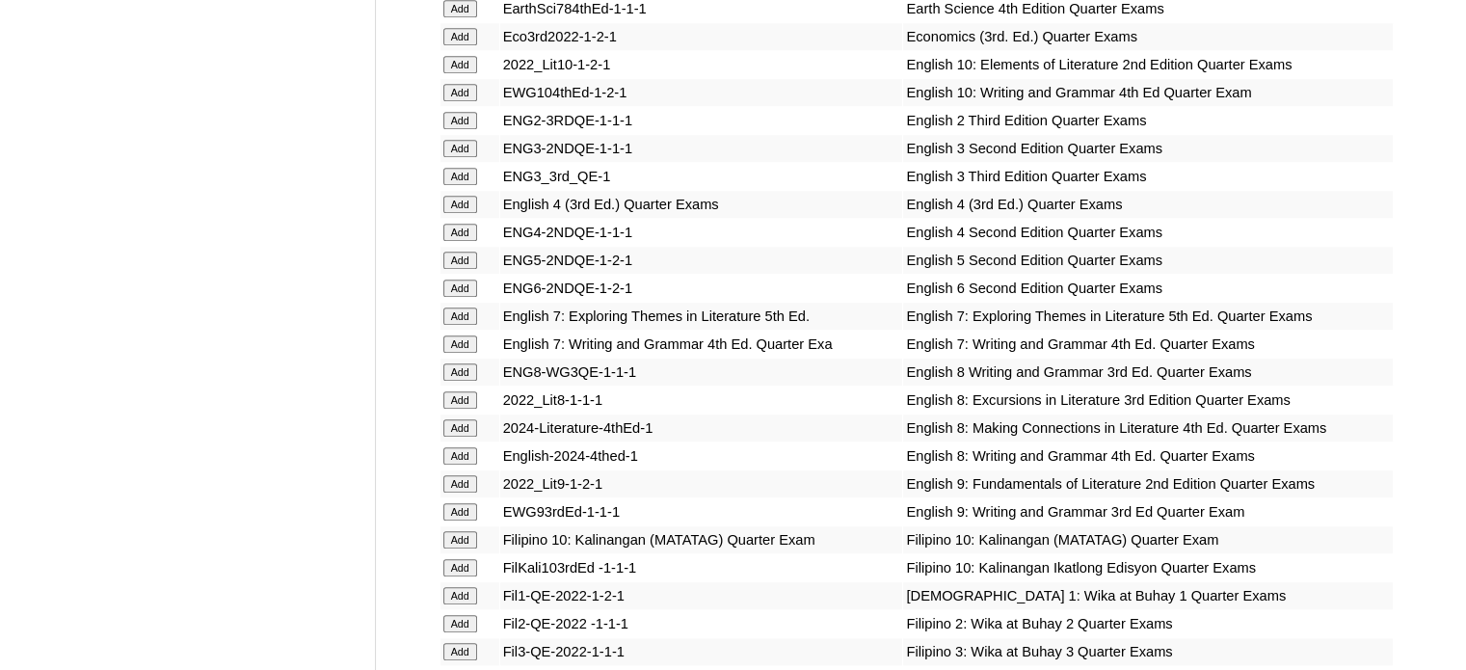
scroll to position [1735, 0]
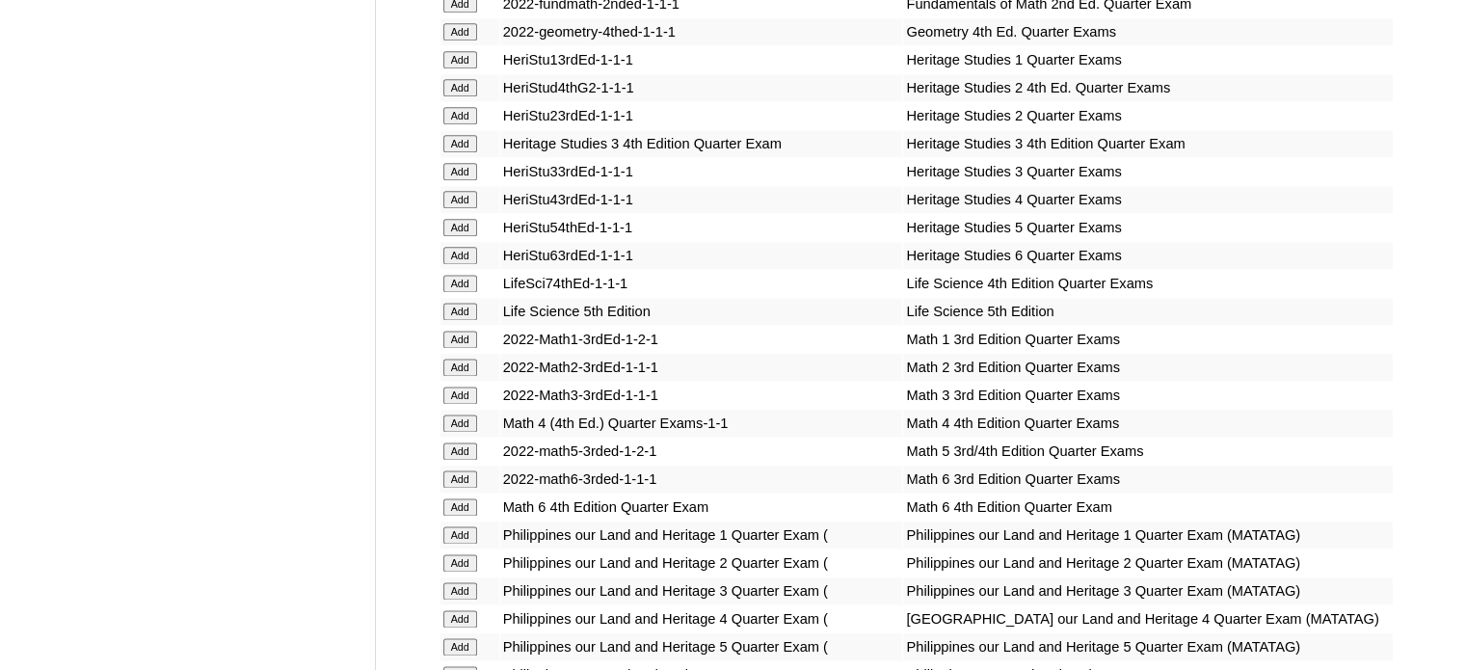
scroll to position [2506, 0]
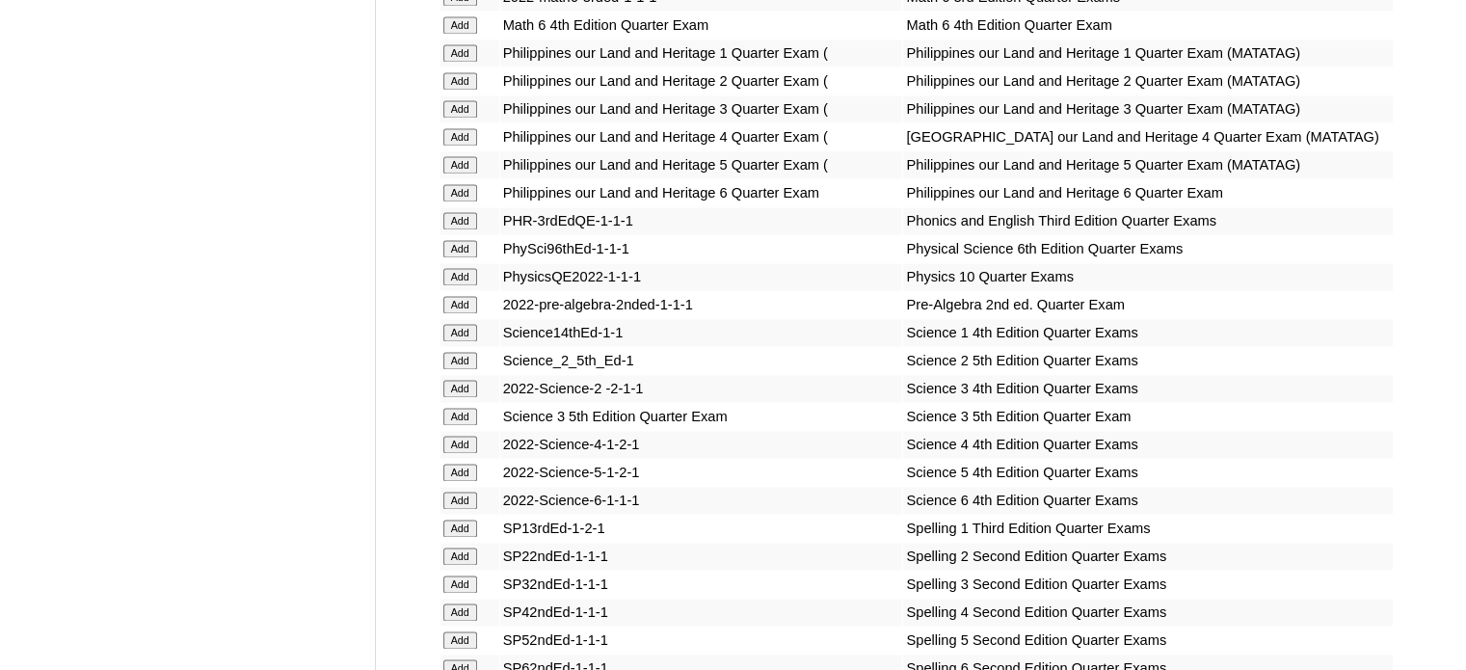
scroll to position [2988, 0]
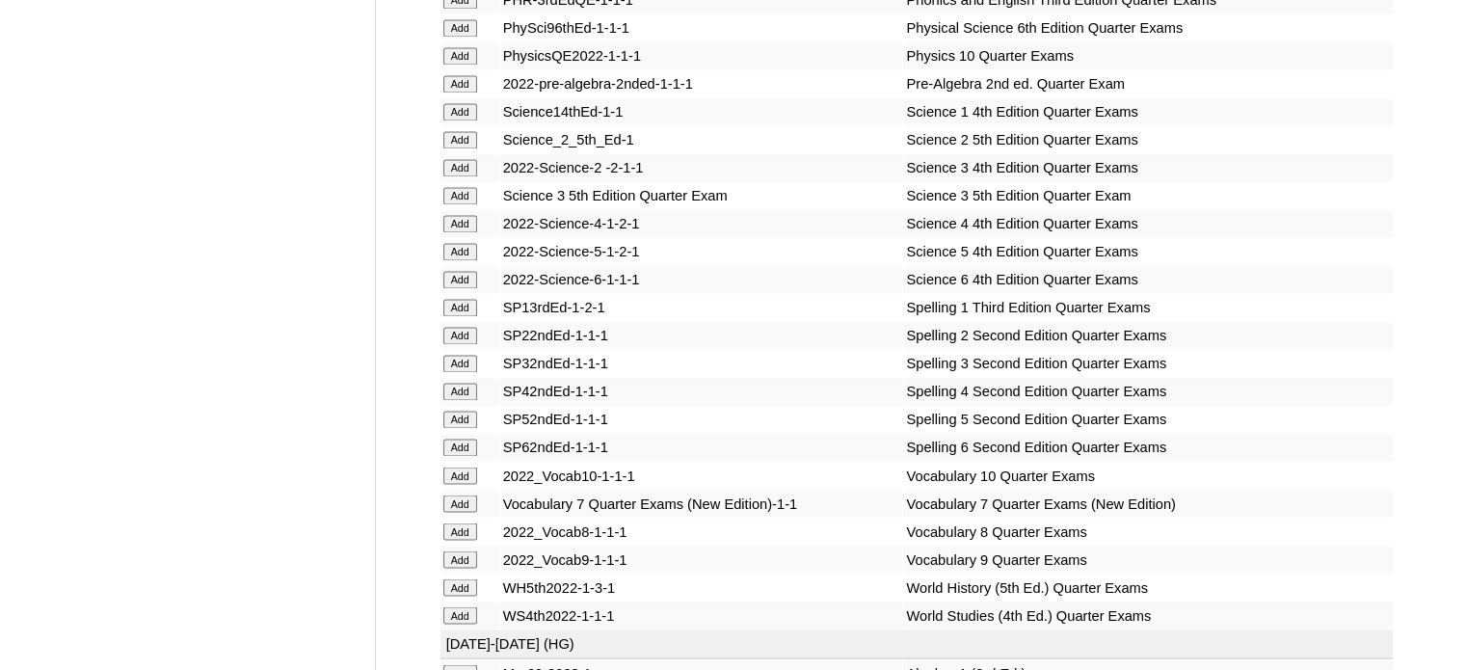
scroll to position [3277, 0]
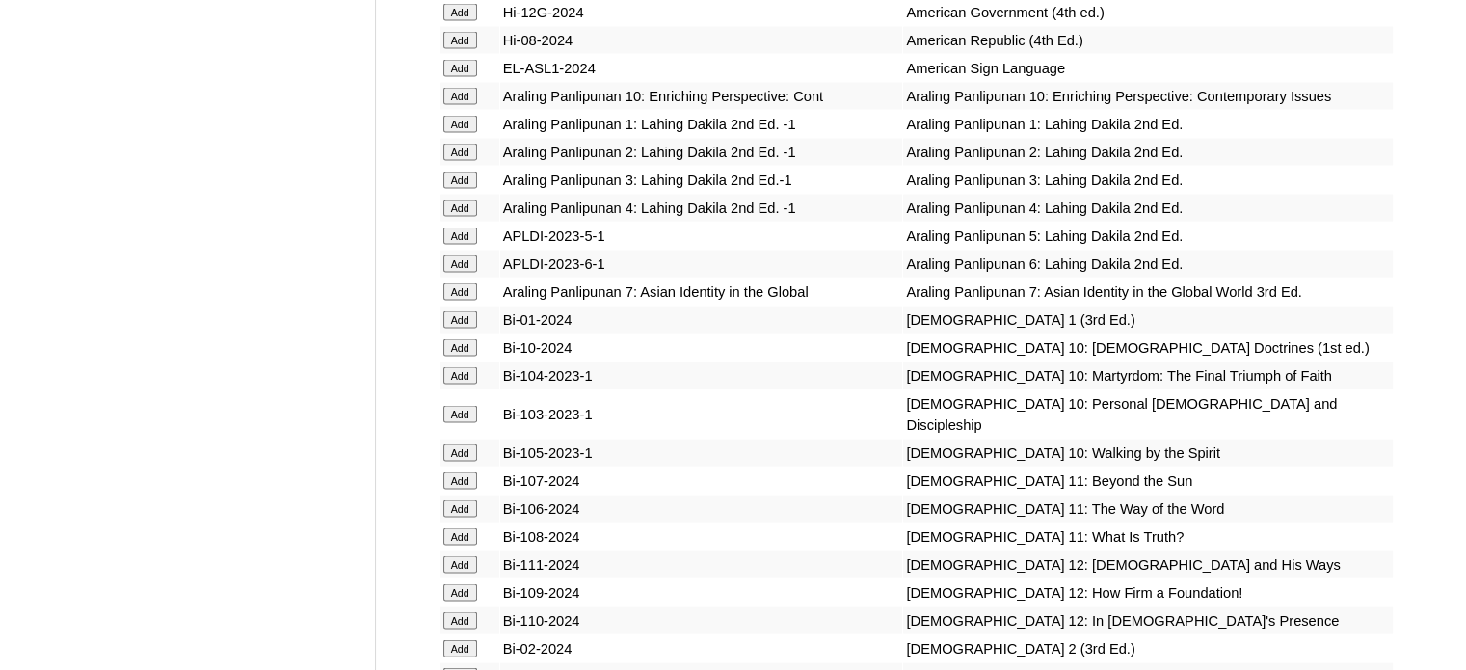
scroll to position [3952, 0]
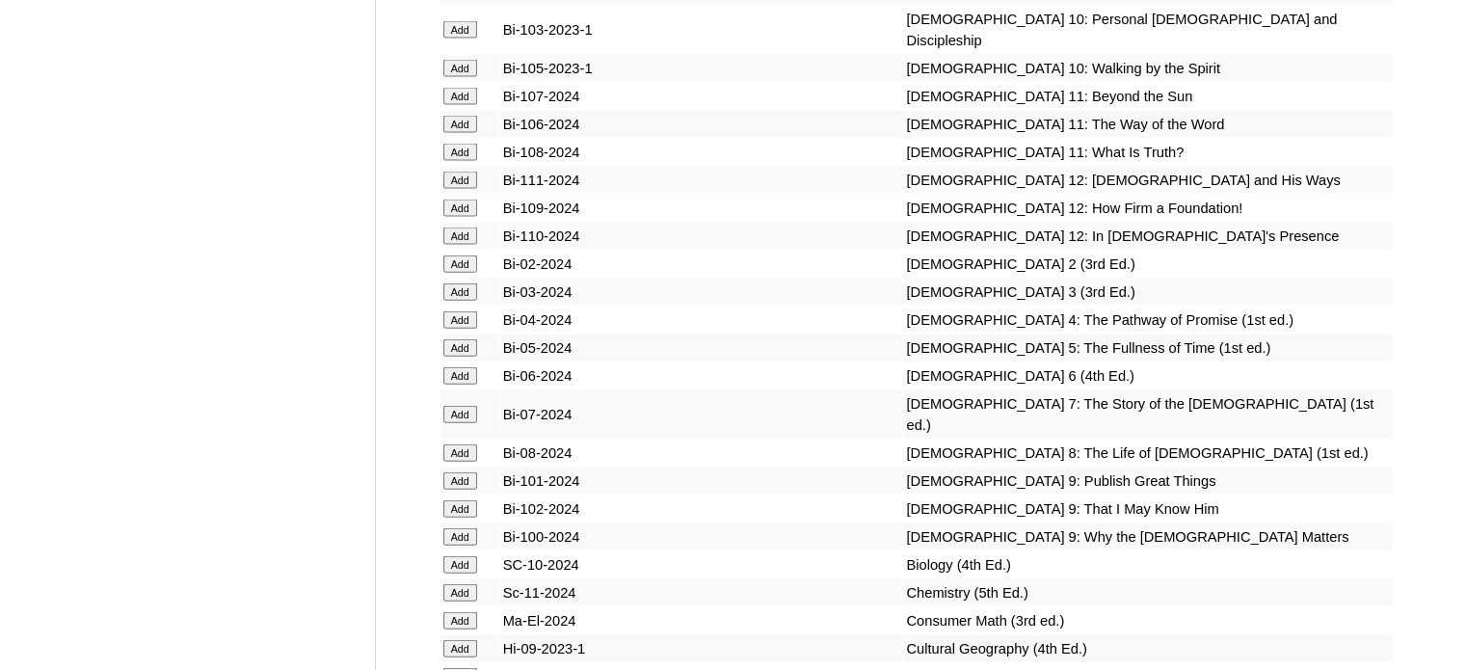
scroll to position [4338, 0]
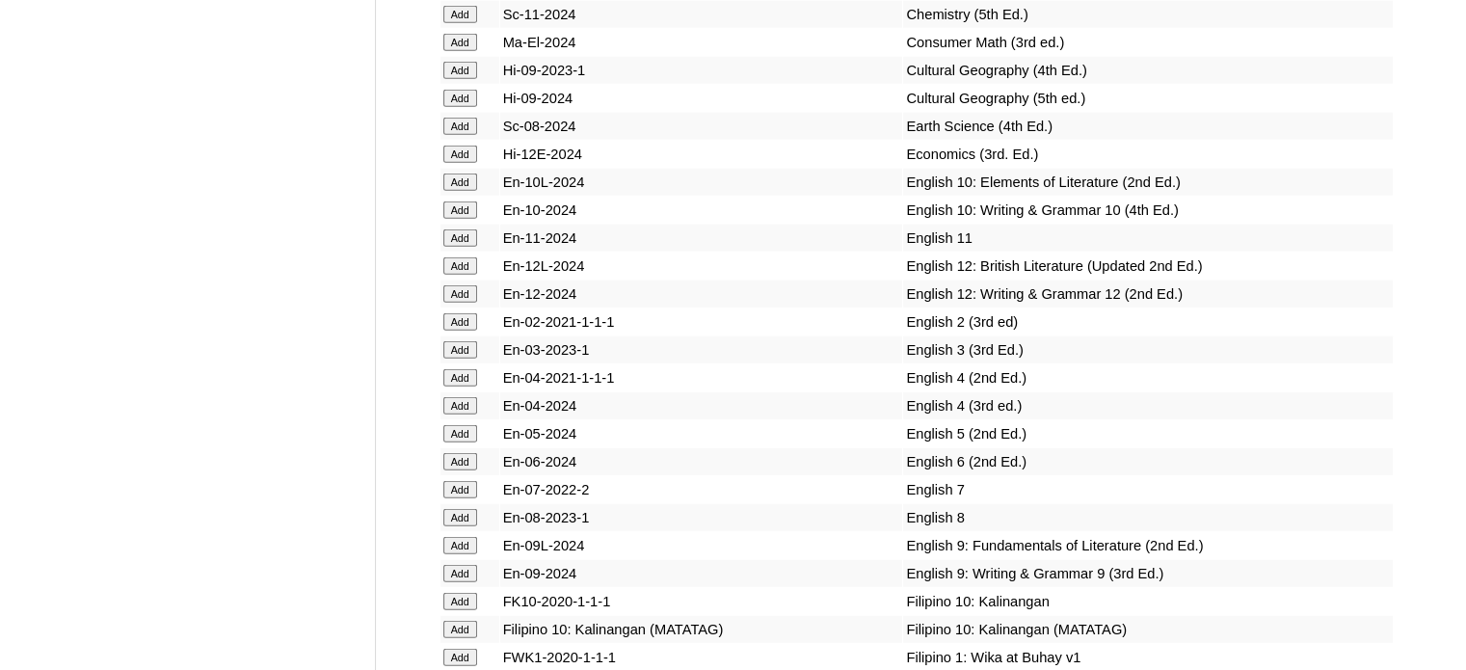
scroll to position [4916, 0]
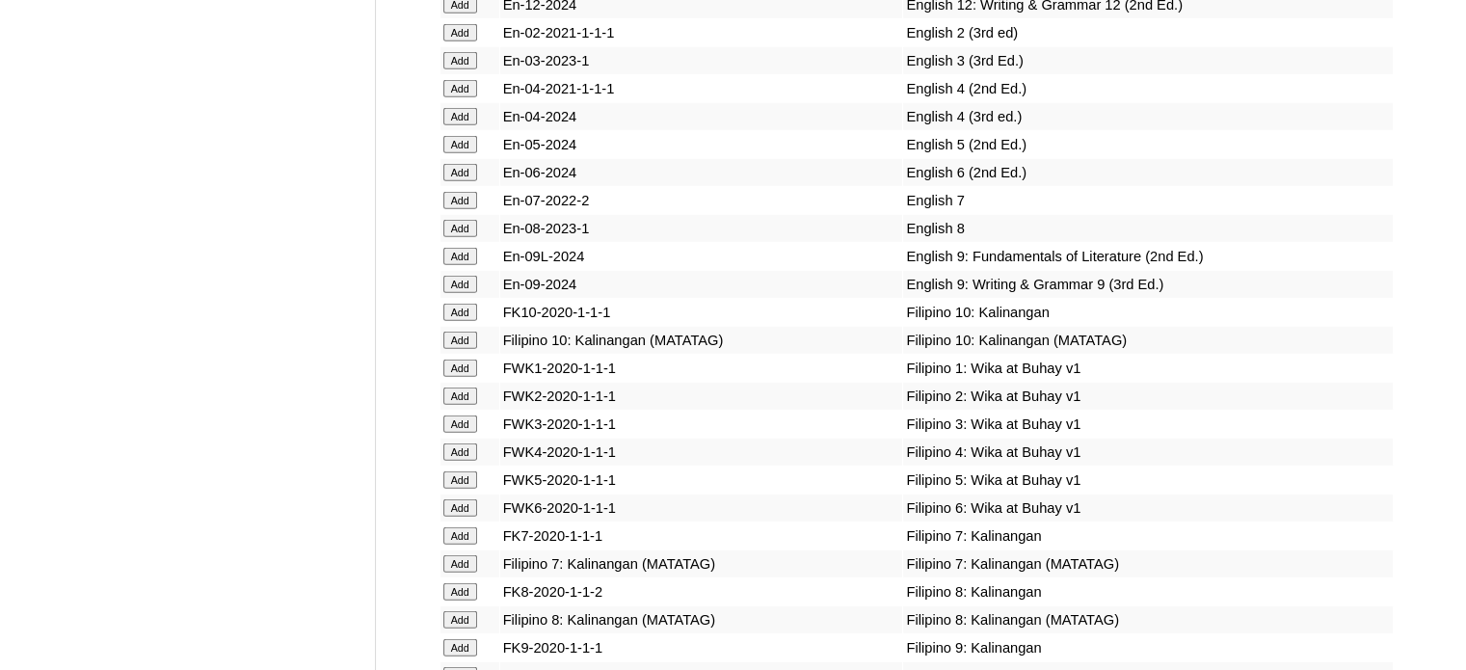
scroll to position [5205, 0]
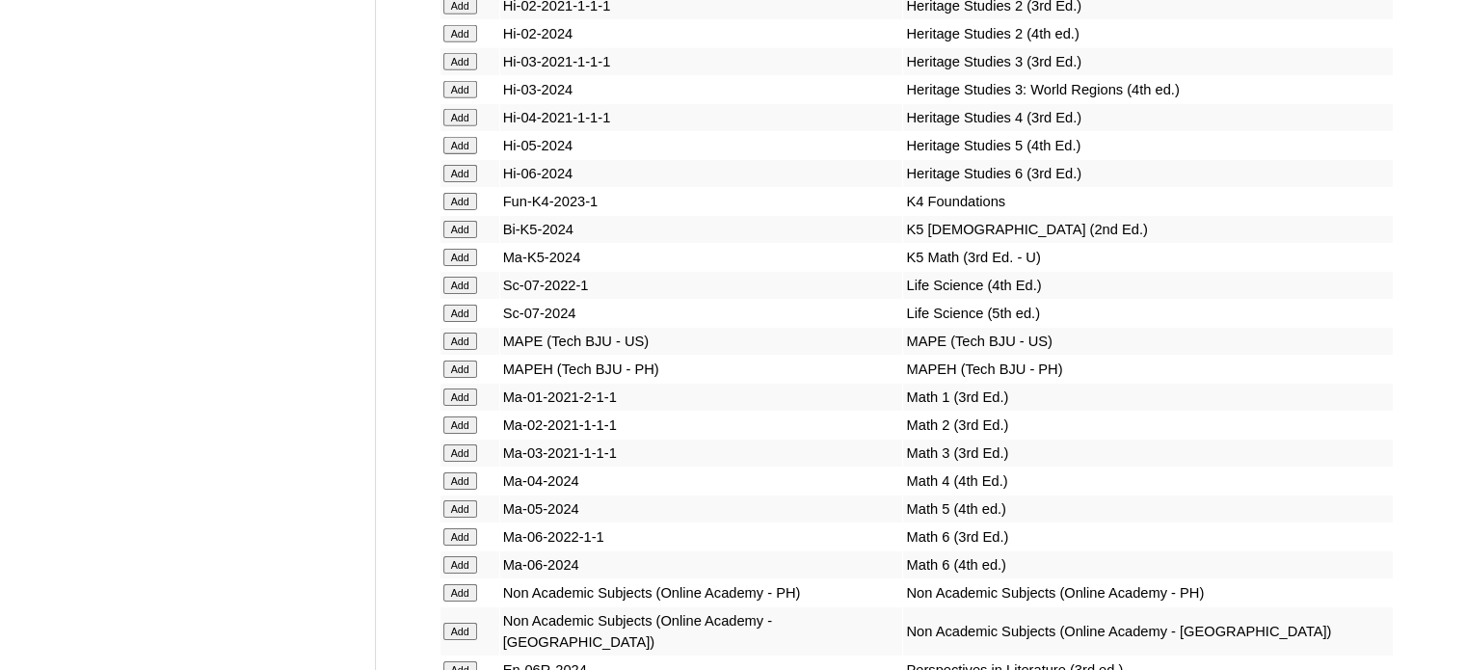
scroll to position [6266, 0]
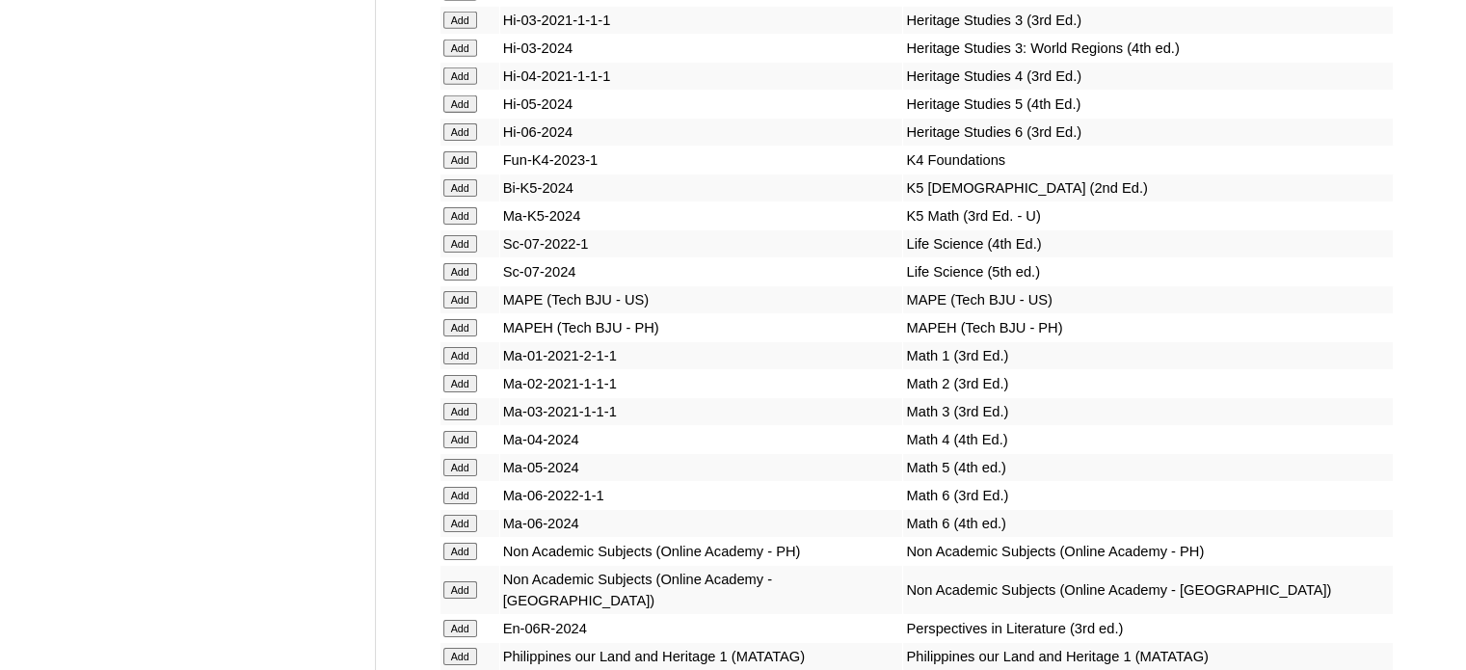
scroll to position [6362, 0]
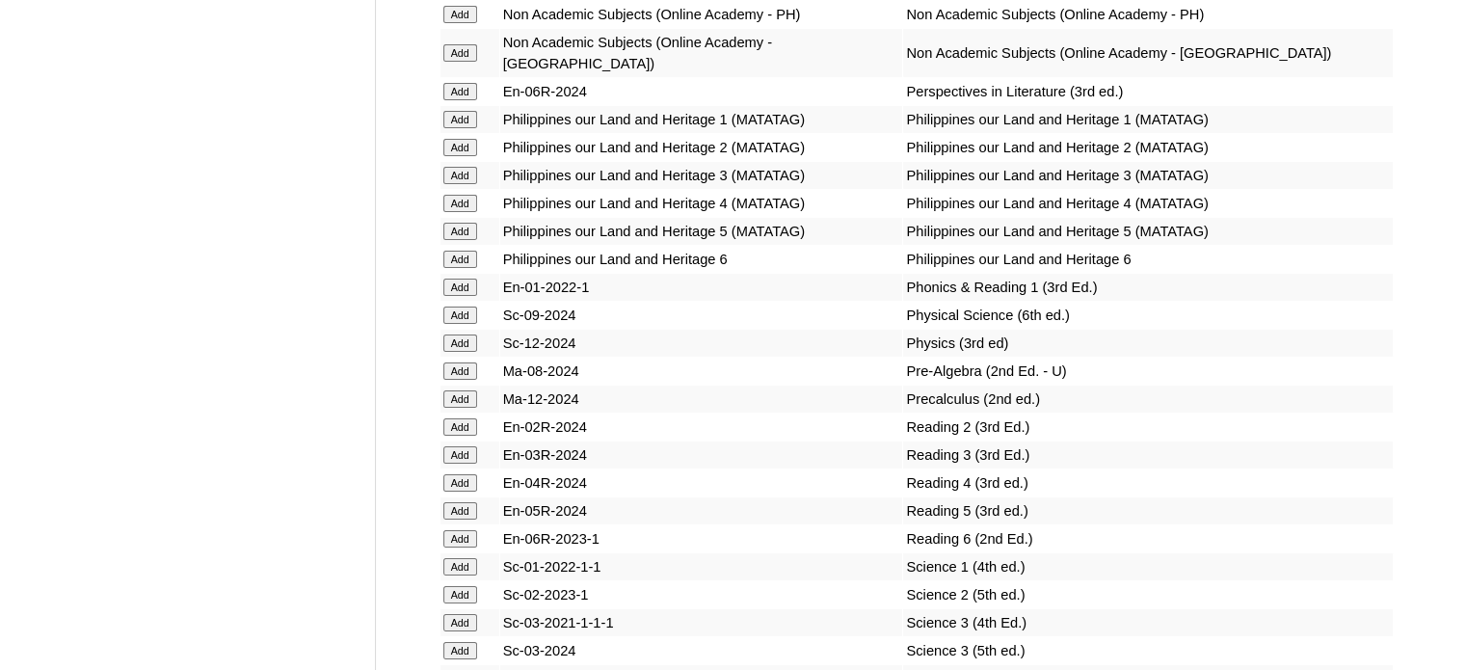
scroll to position [6844, 0]
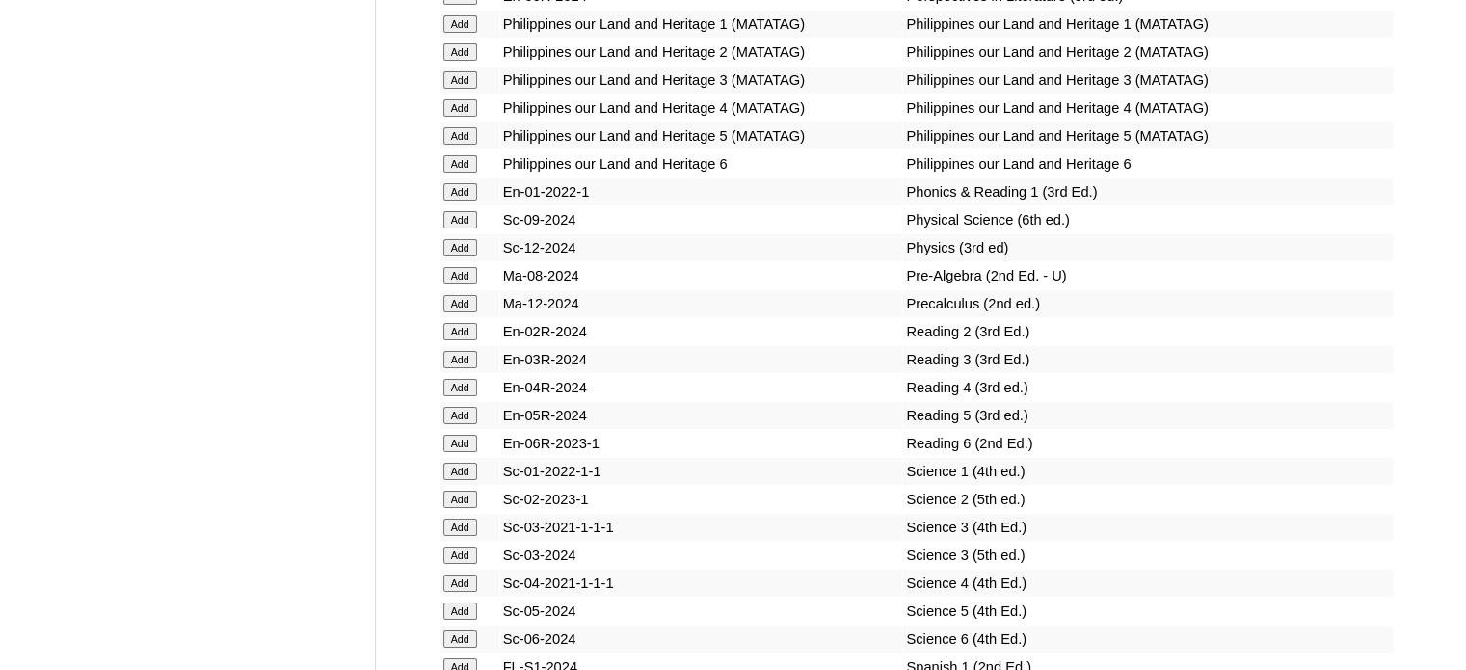
scroll to position [6940, 0]
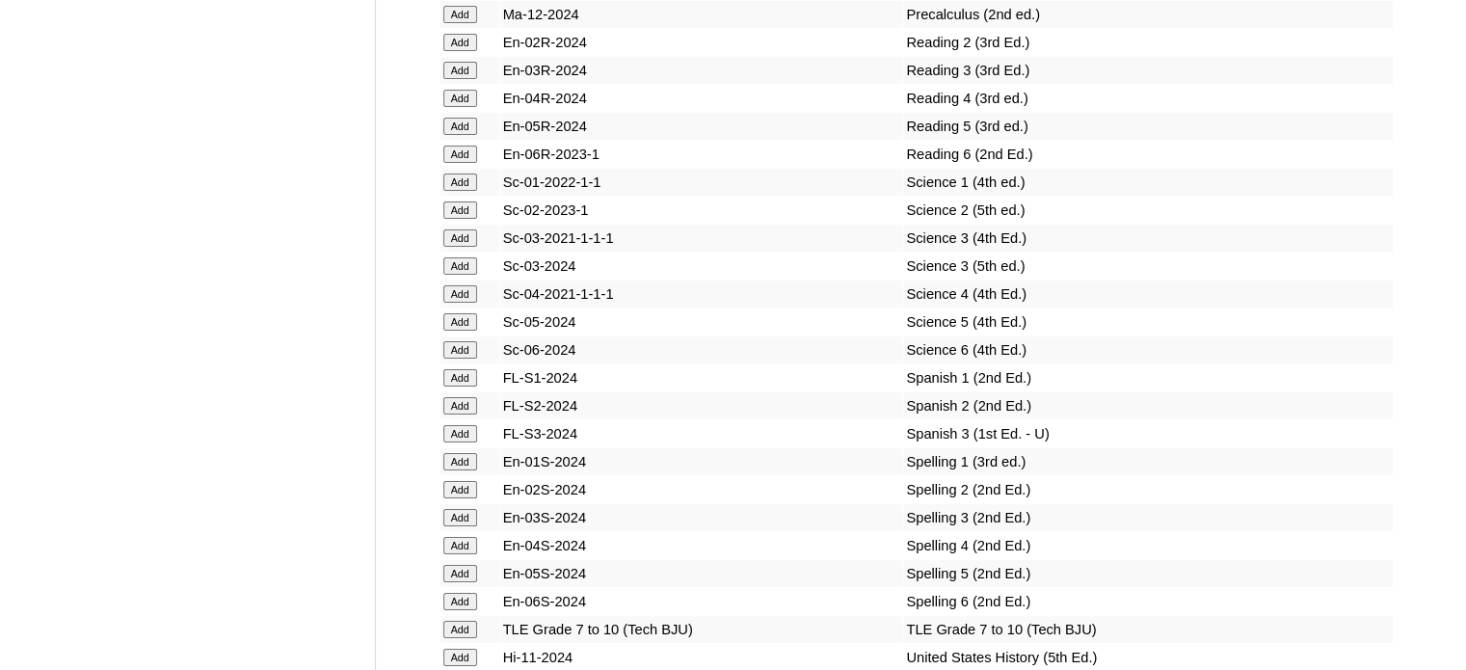
scroll to position [7230, 0]
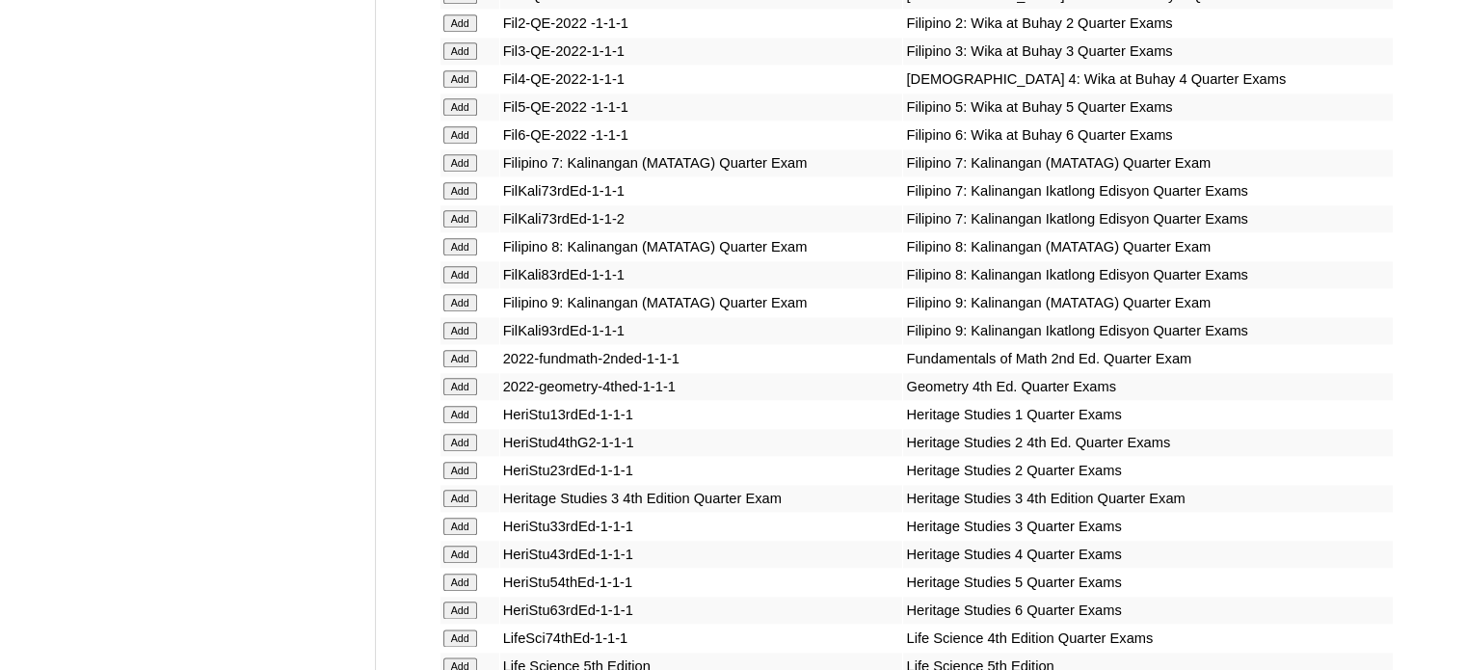
scroll to position [2121, 0]
